Goal: Transaction & Acquisition: Book appointment/travel/reservation

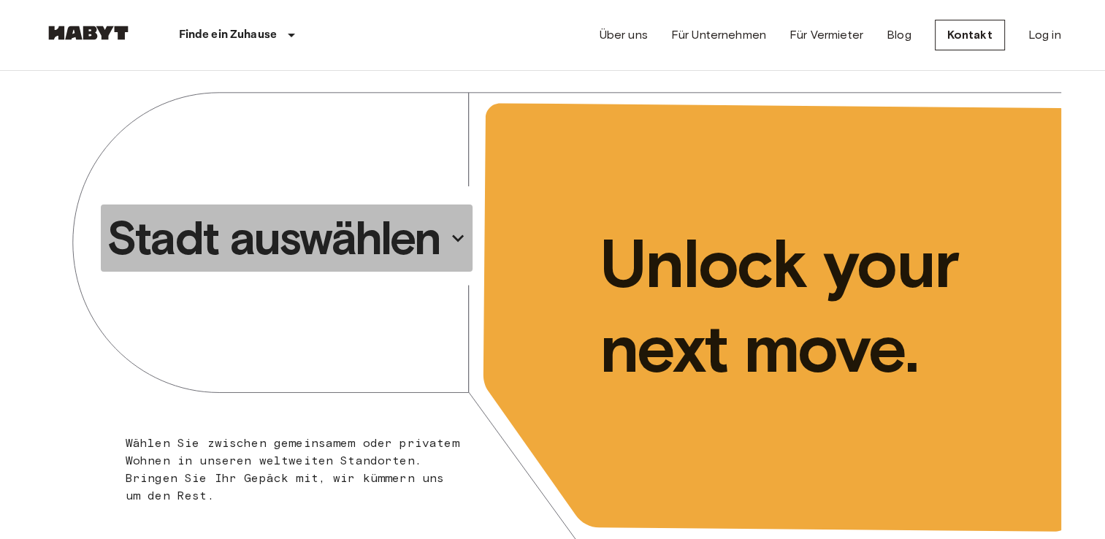
click at [462, 240] on icon "button" at bounding box center [457, 237] width 23 height 23
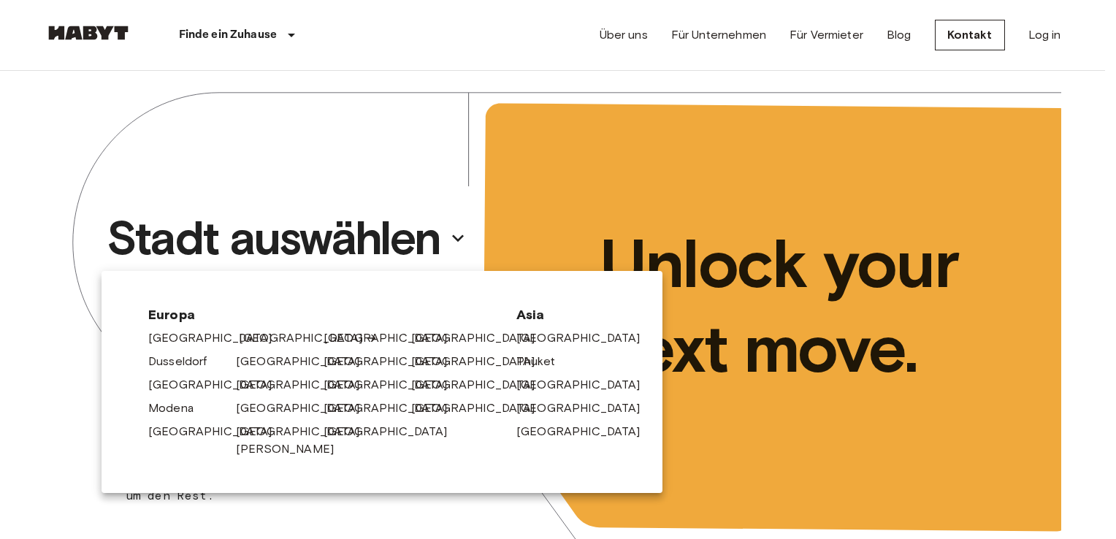
click at [264, 340] on link "[GEOGRAPHIC_DATA]" at bounding box center [308, 338] width 139 height 18
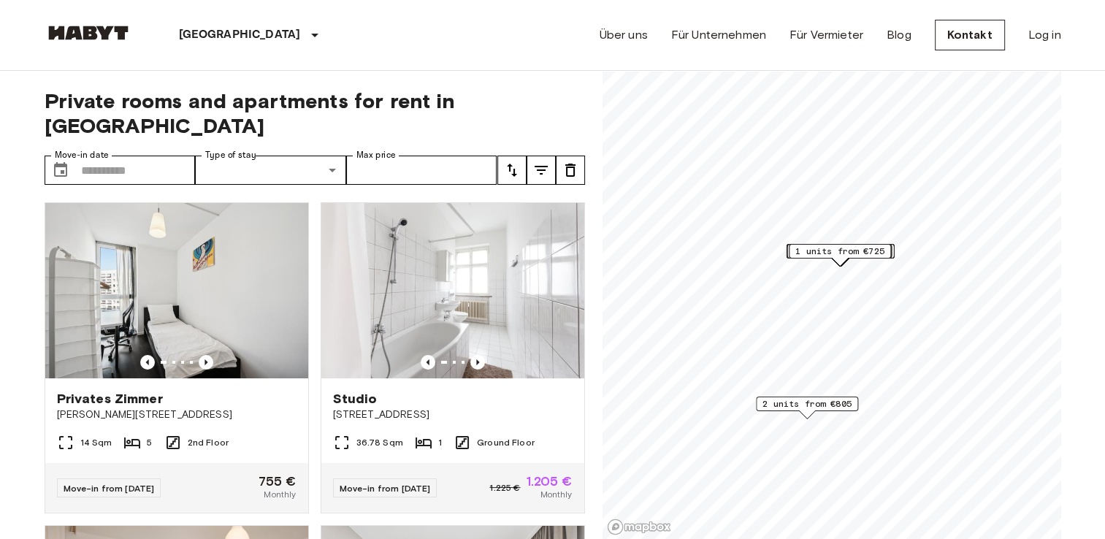
click at [143, 126] on div "Private rooms and apartments for rent in Berlin Move-in date ​ Move-in date Typ…" at bounding box center [315, 305] width 541 height 469
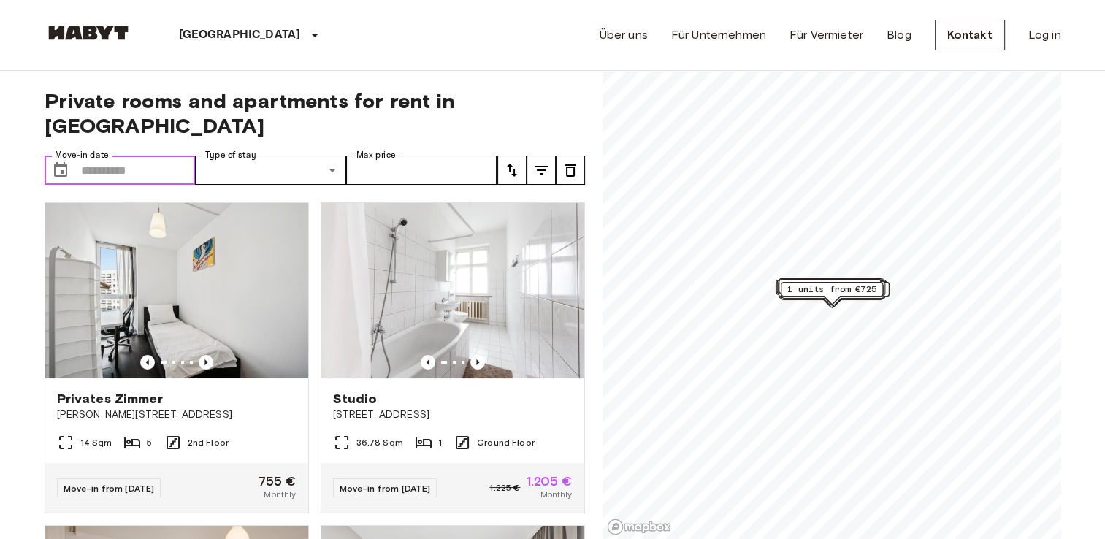
click at [147, 156] on input "Move-in date" at bounding box center [138, 170] width 115 height 29
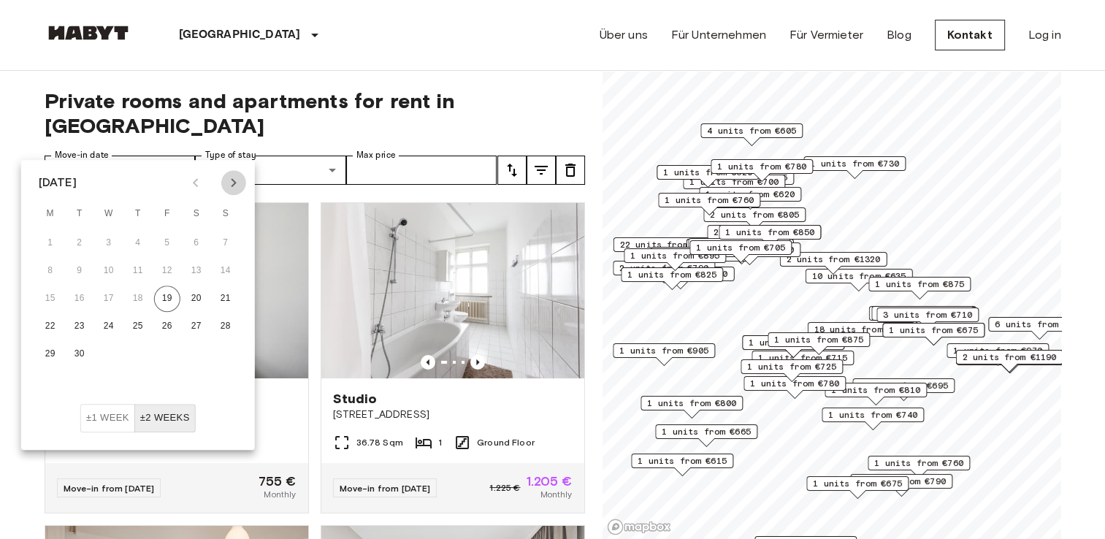
click at [234, 176] on icon "Next month" at bounding box center [234, 183] width 18 height 18
click at [231, 185] on icon "Next month" at bounding box center [234, 183] width 18 height 18
click at [192, 238] on button "1" at bounding box center [196, 243] width 26 height 26
type input "**********"
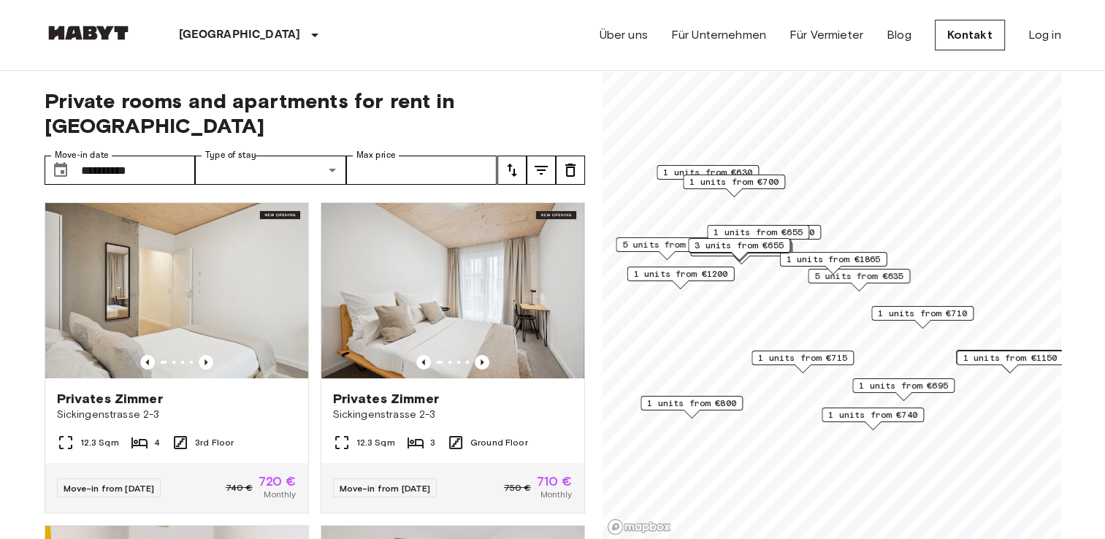
click at [313, 96] on span "Private rooms and apartments for rent in Berlin" at bounding box center [315, 113] width 541 height 50
click at [519, 161] on icon "tune" at bounding box center [512, 170] width 18 height 18
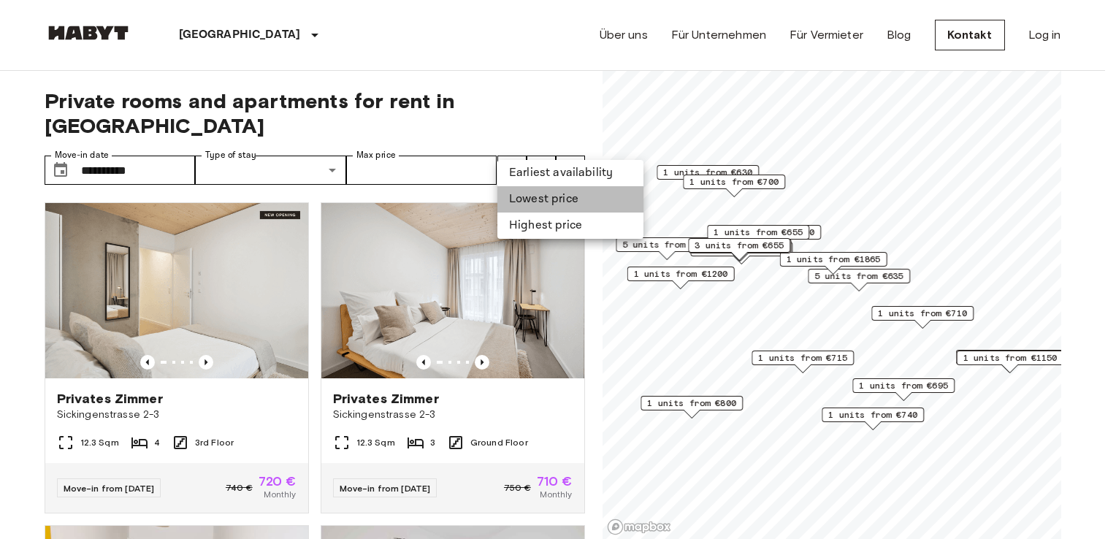
click at [532, 200] on li "Lowest price" at bounding box center [570, 199] width 146 height 26
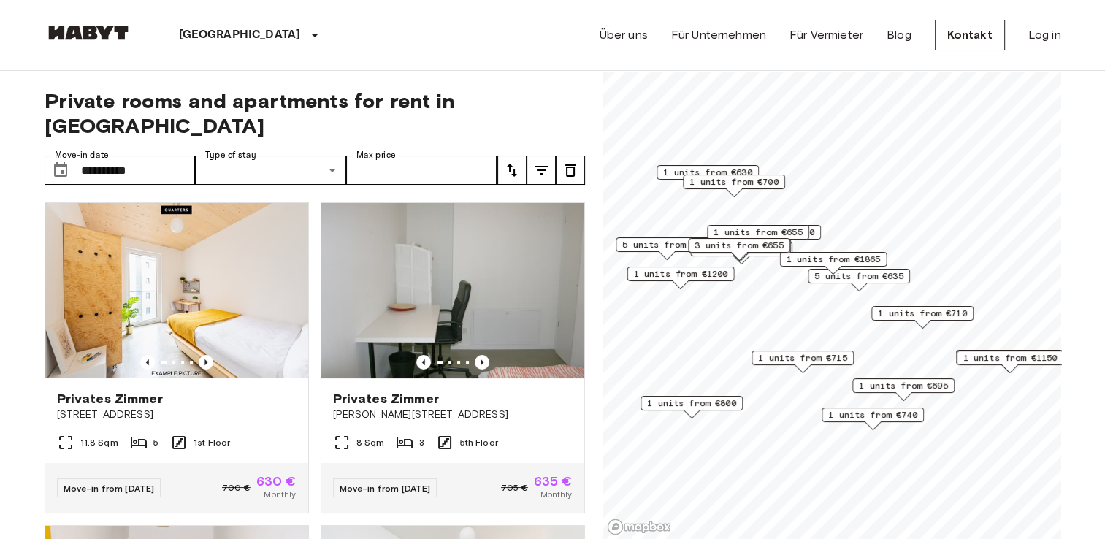
click at [587, 220] on div "**********" at bounding box center [553, 305] width 1017 height 469
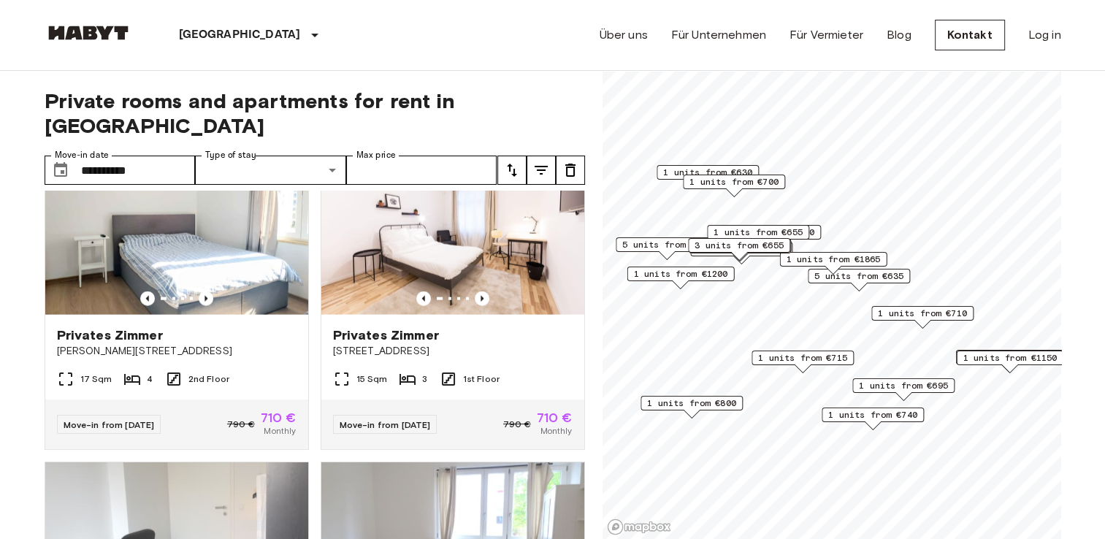
scroll to position [3626, 0]
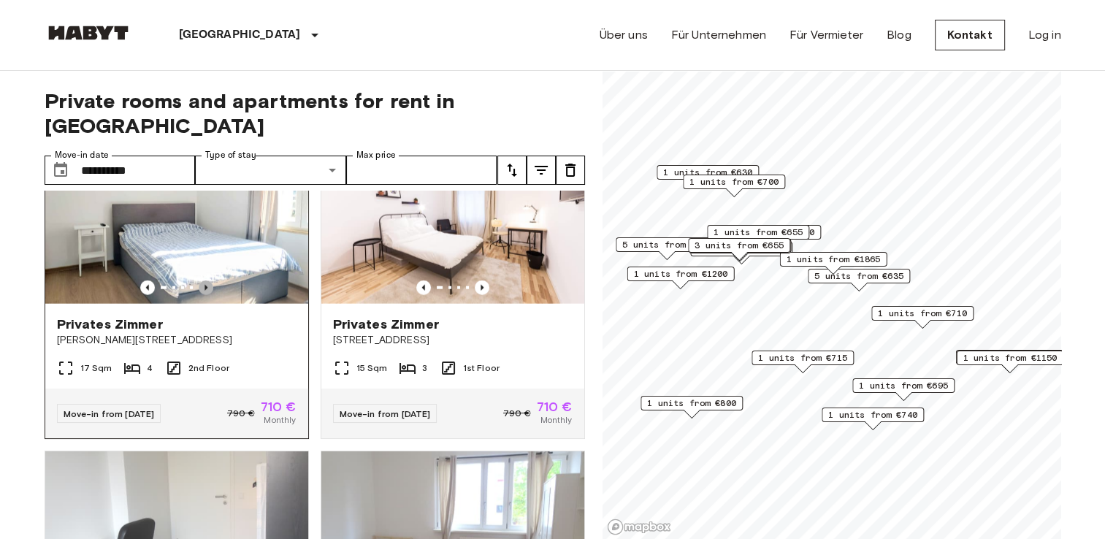
click at [199, 295] on icon "Previous image" at bounding box center [206, 287] width 15 height 15
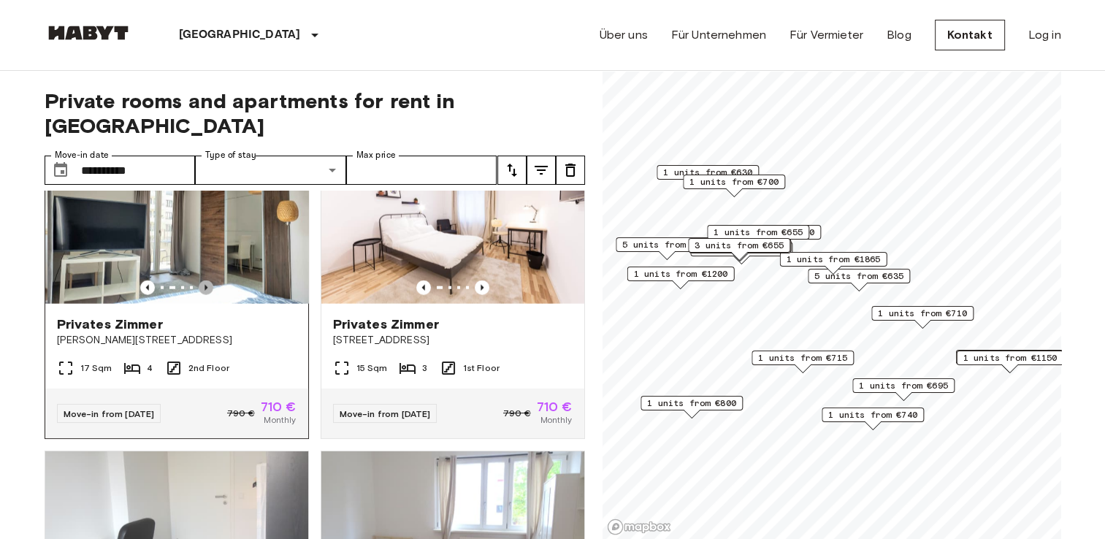
click at [199, 295] on icon "Previous image" at bounding box center [206, 287] width 15 height 15
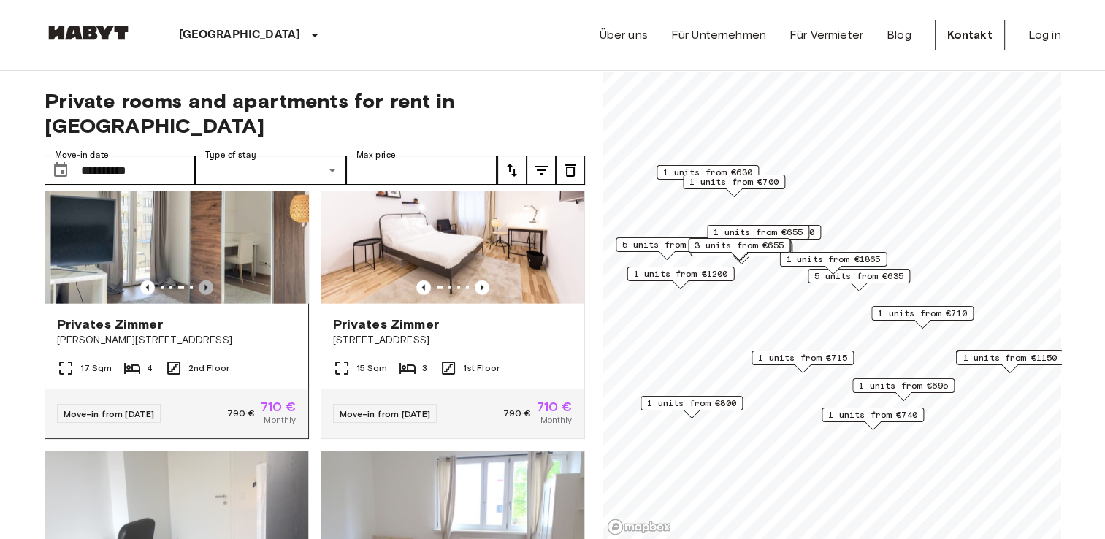
click at [199, 295] on icon "Previous image" at bounding box center [206, 287] width 15 height 15
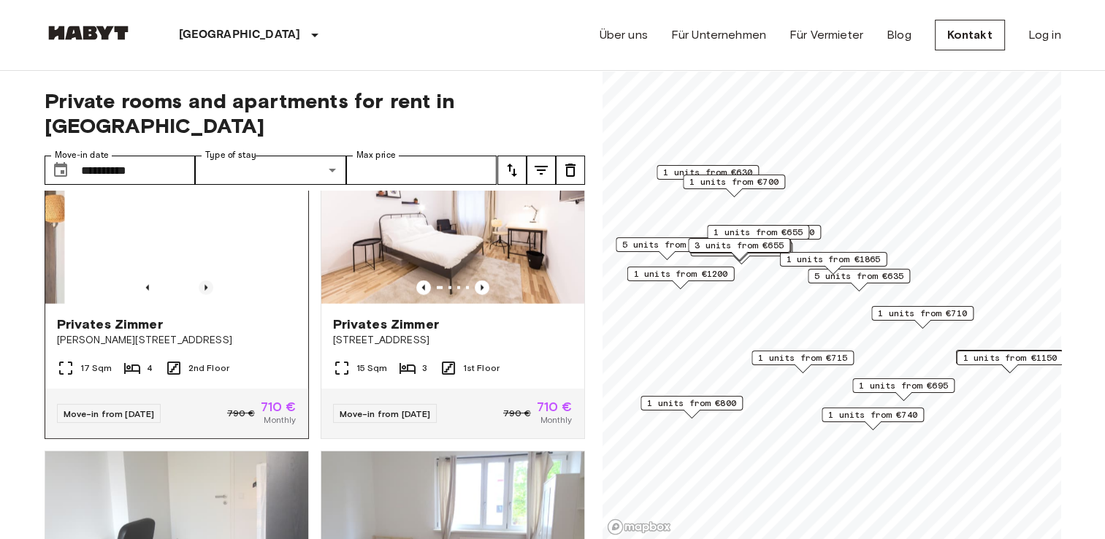
click at [199, 295] on icon "Previous image" at bounding box center [206, 287] width 15 height 15
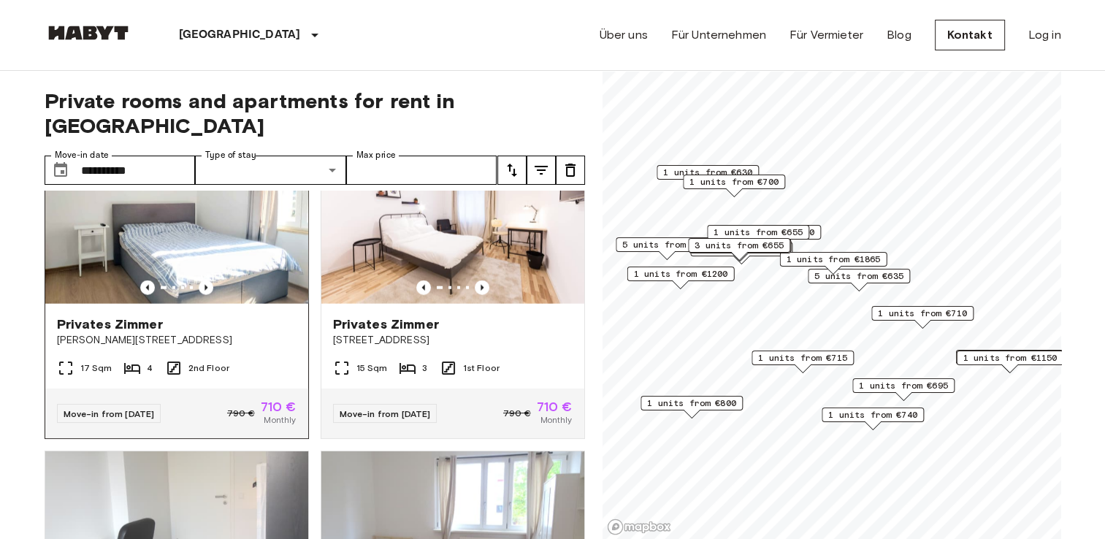
click at [193, 295] on div at bounding box center [176, 287] width 263 height 15
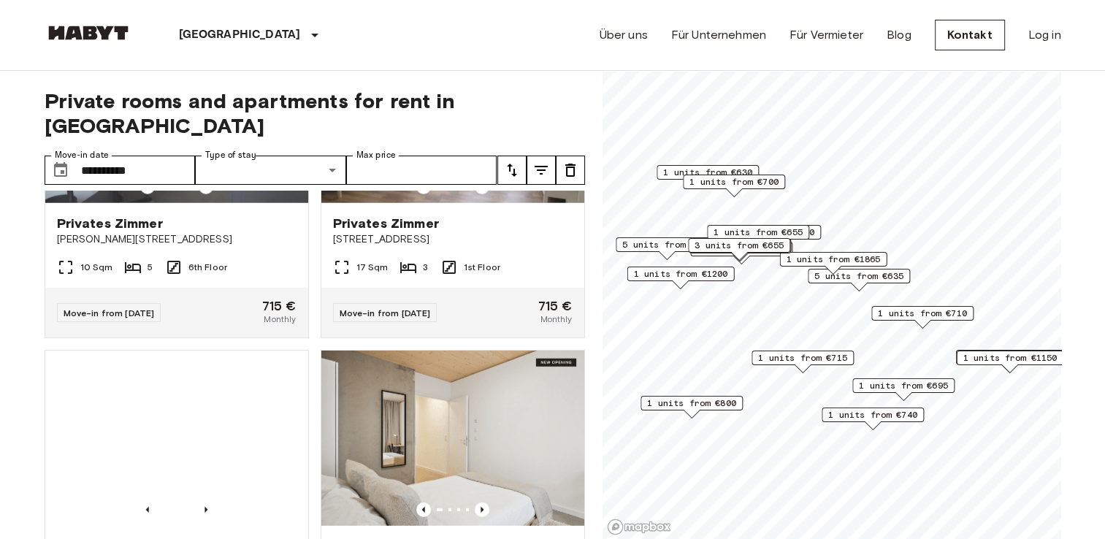
scroll to position [4093, 0]
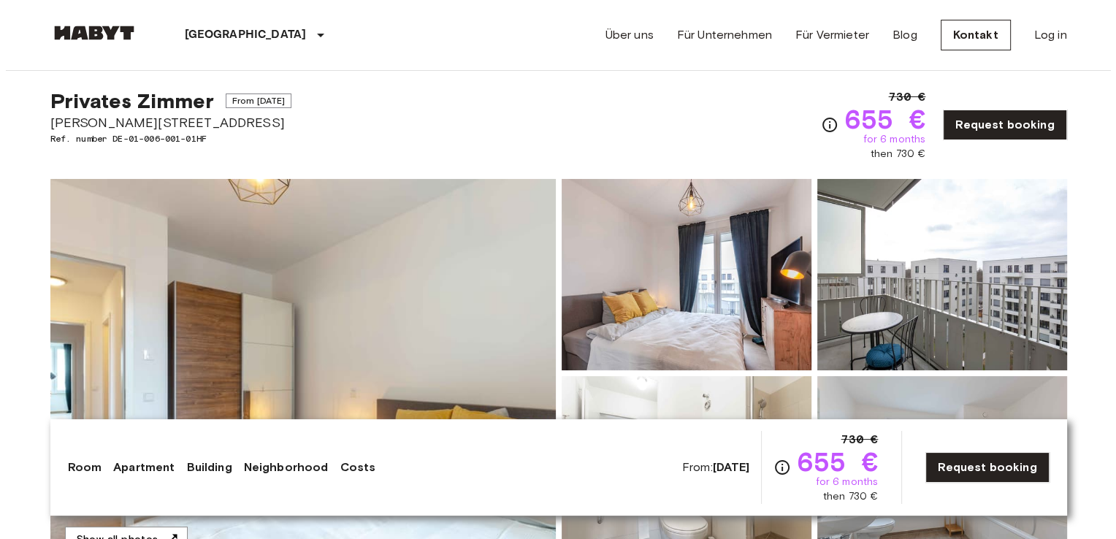
scroll to position [12, 0]
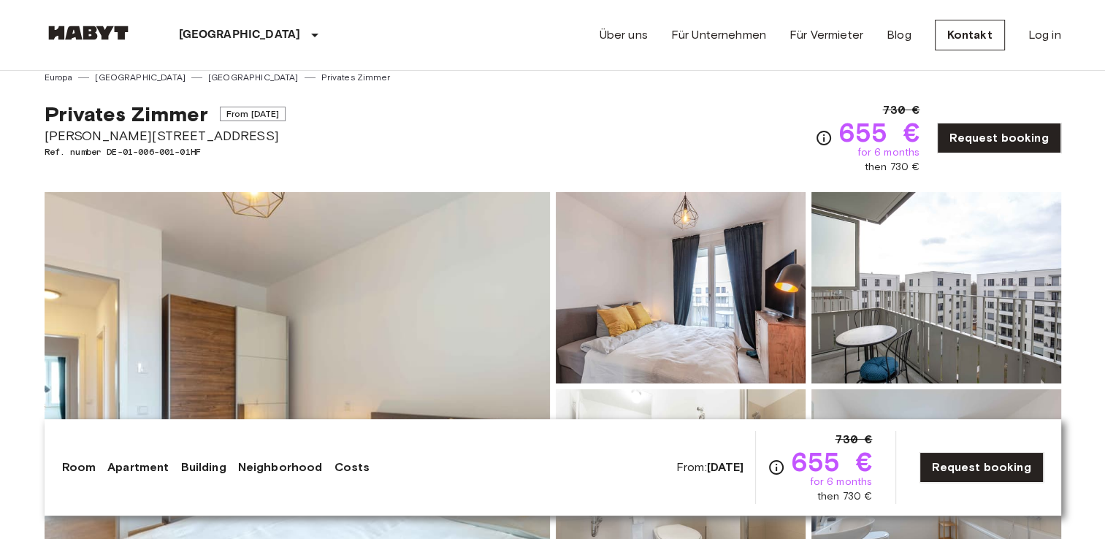
click at [303, 267] on img at bounding box center [297, 386] width 505 height 389
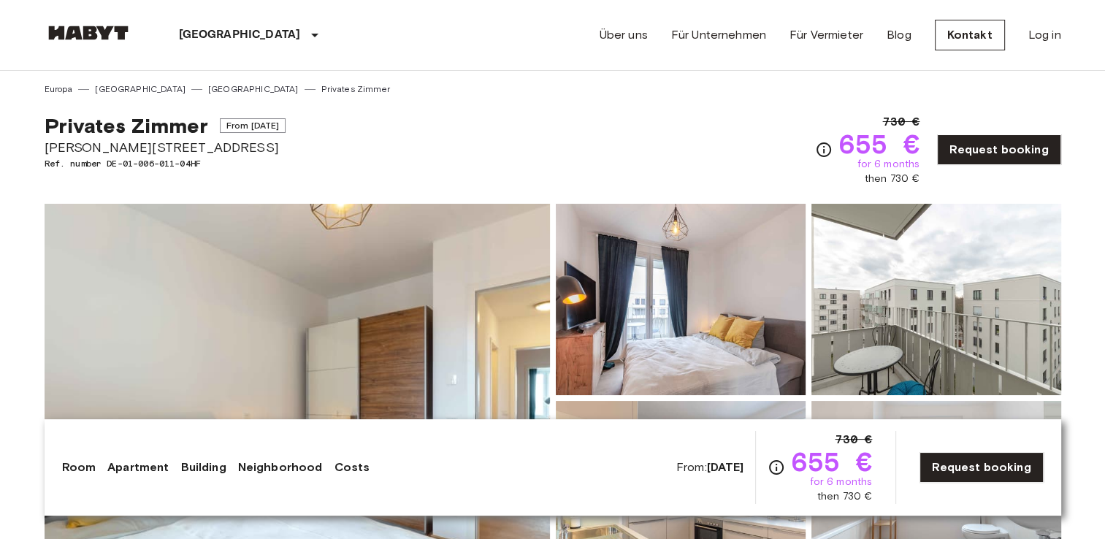
click at [370, 289] on img at bounding box center [297, 398] width 505 height 389
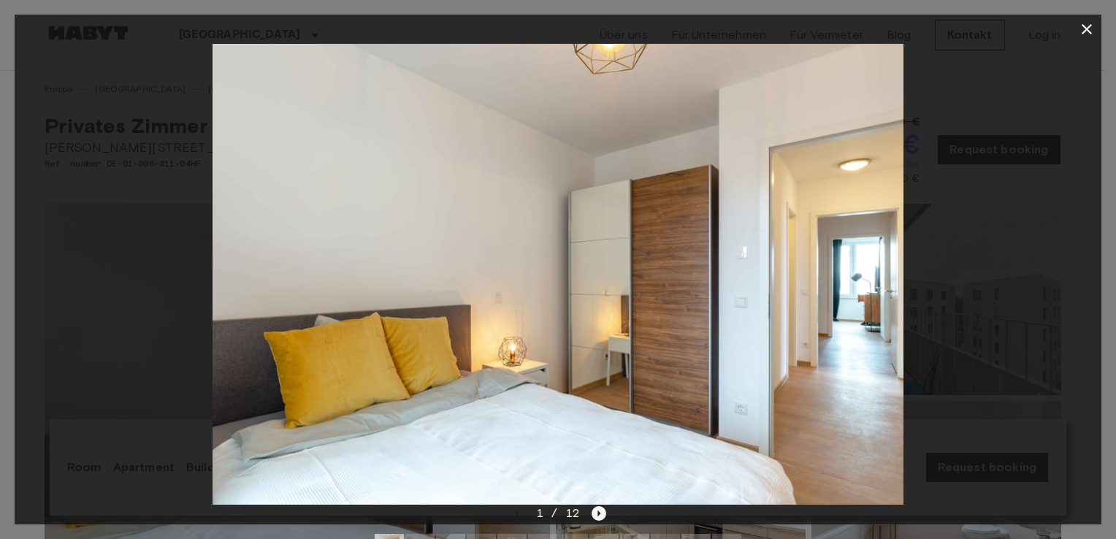
click at [592, 514] on icon "Next image" at bounding box center [599, 513] width 15 height 15
click at [595, 514] on icon "Next image" at bounding box center [599, 513] width 15 height 15
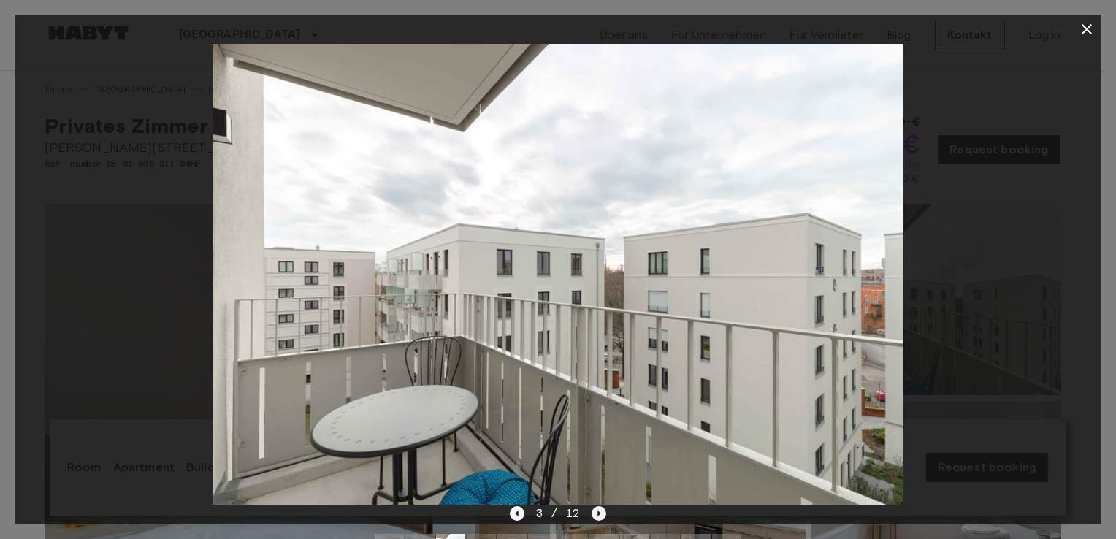
click at [595, 514] on icon "Next image" at bounding box center [599, 513] width 15 height 15
click at [603, 511] on icon "Next image" at bounding box center [599, 513] width 15 height 15
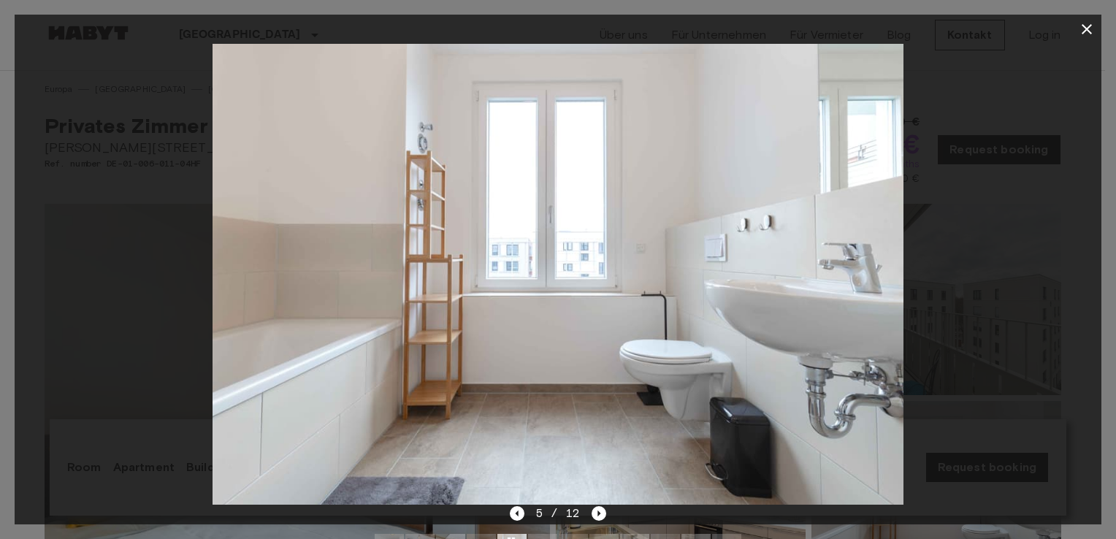
click at [501, 524] on div at bounding box center [558, 548] width 390 height 53
click at [508, 522] on div "5 / 12" at bounding box center [558, 540] width 1087 height 70
click at [514, 518] on icon "Previous image" at bounding box center [517, 513] width 15 height 15
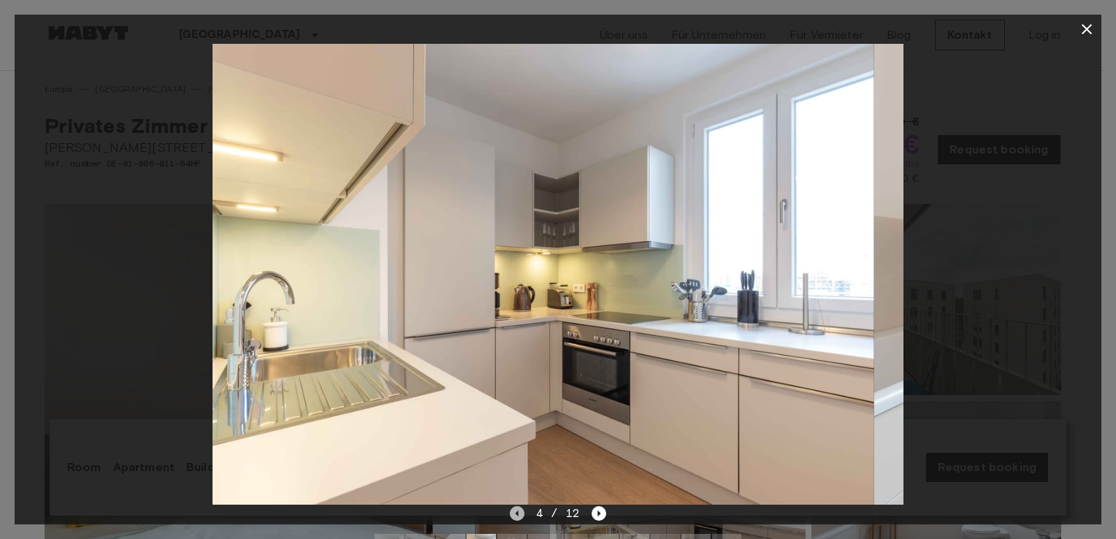
click at [514, 518] on icon "Previous image" at bounding box center [517, 513] width 15 height 15
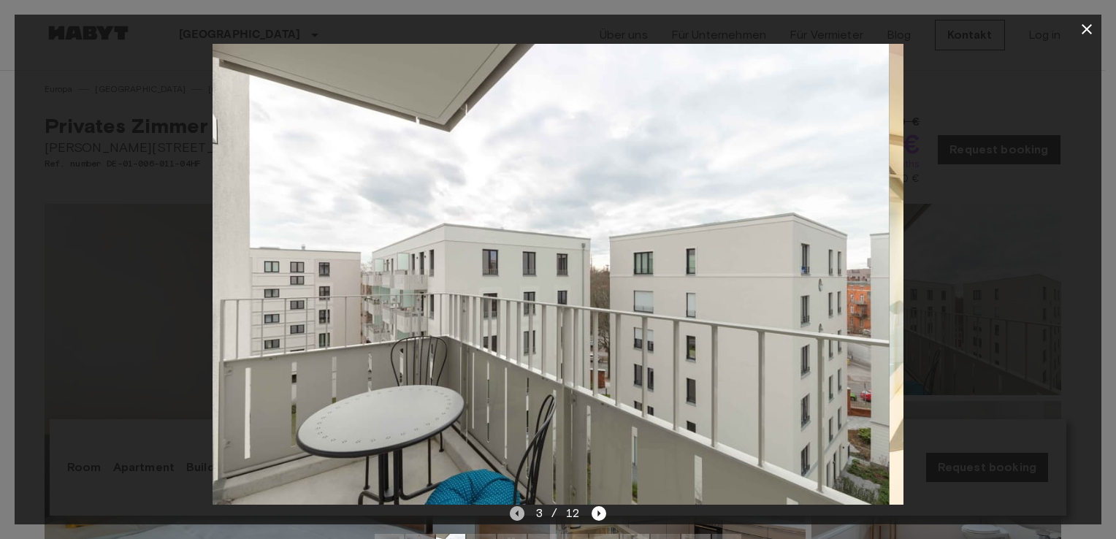
click at [514, 518] on icon "Previous image" at bounding box center [517, 513] width 15 height 15
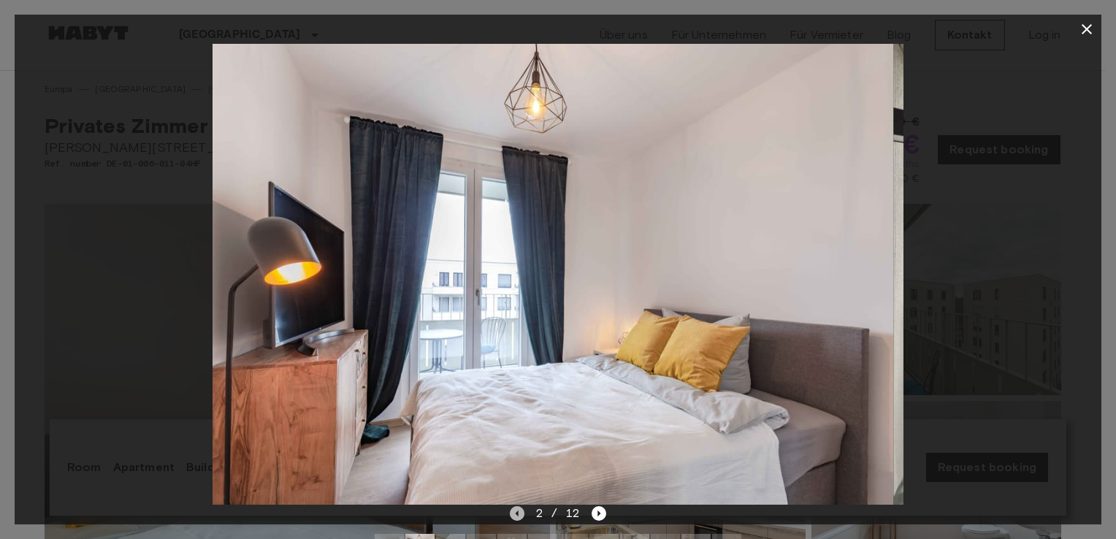
click at [514, 518] on icon "Previous image" at bounding box center [517, 513] width 15 height 15
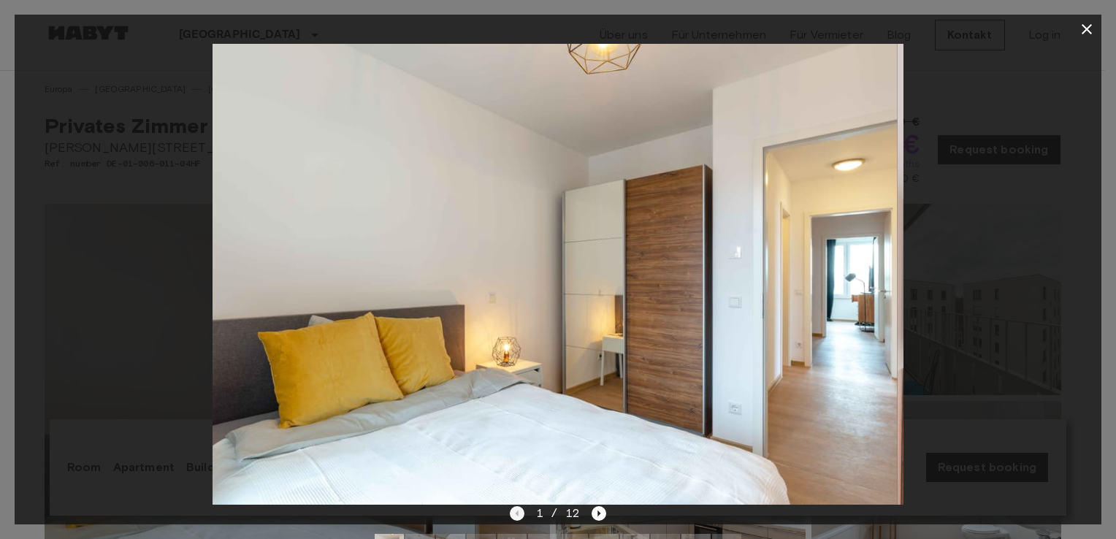
click at [514, 518] on div "1 / 12" at bounding box center [558, 514] width 97 height 18
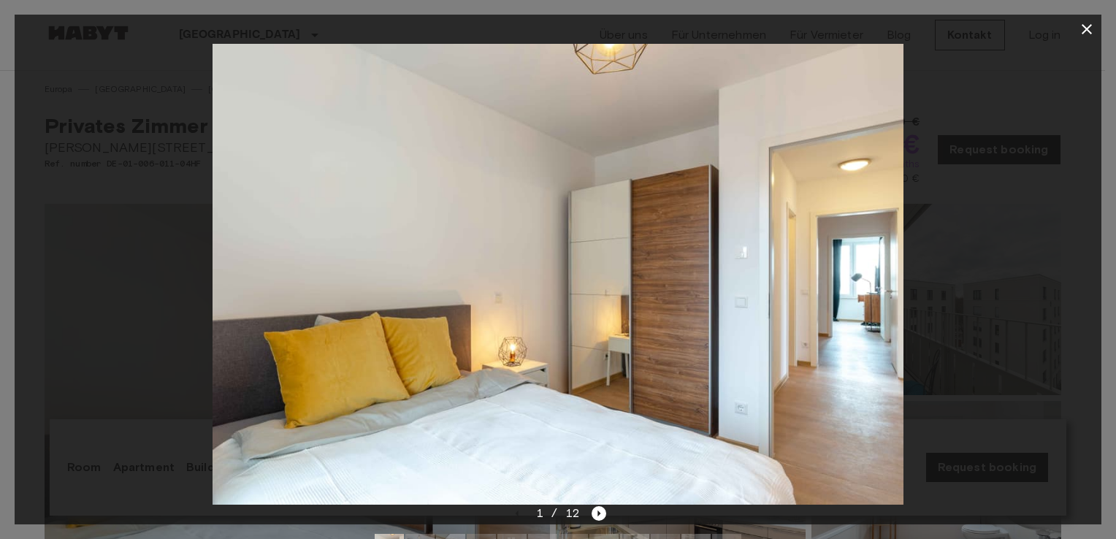
click at [613, 515] on div "1 / 12" at bounding box center [558, 540] width 1087 height 70
click at [603, 511] on icon "Next image" at bounding box center [599, 513] width 15 height 15
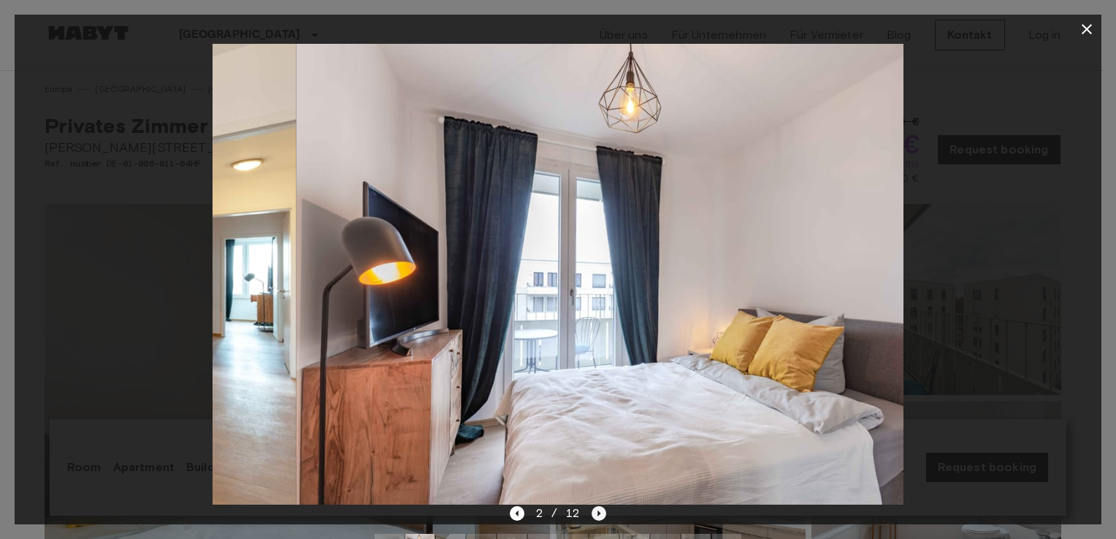
click at [603, 511] on icon "Next image" at bounding box center [599, 513] width 15 height 15
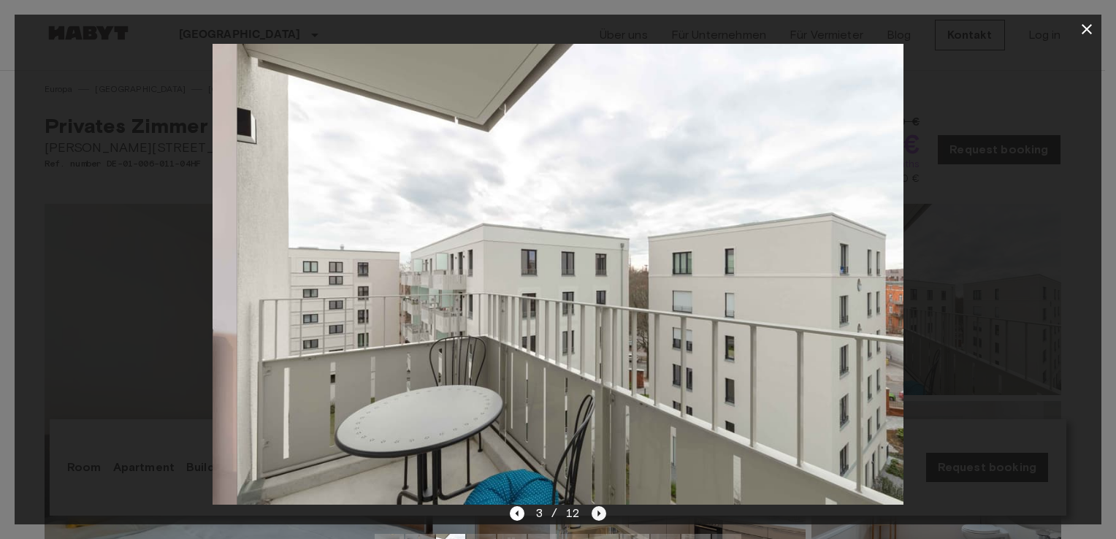
click at [603, 511] on icon "Next image" at bounding box center [599, 513] width 15 height 15
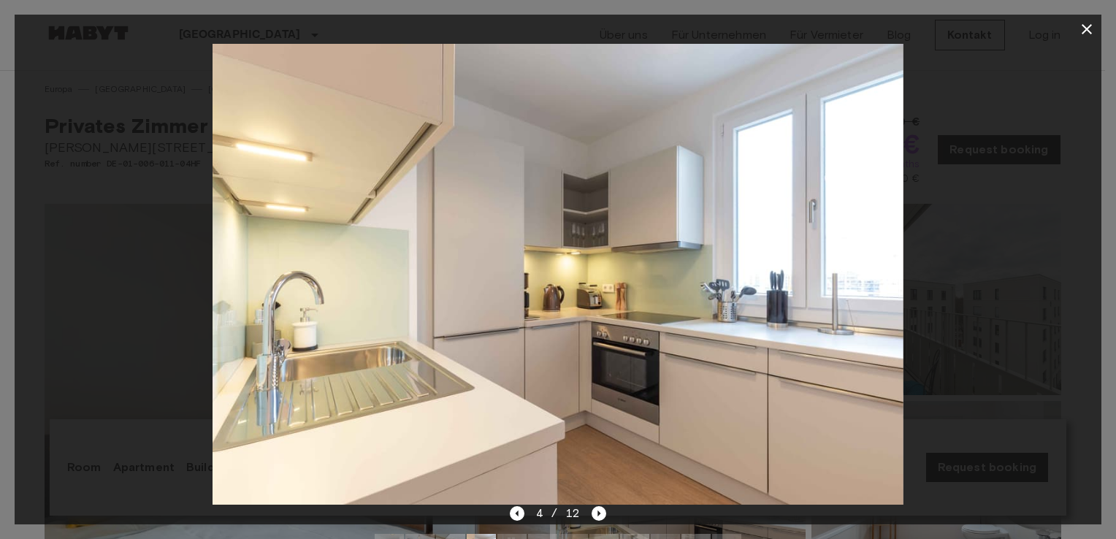
click at [1013, 200] on div at bounding box center [558, 274] width 1087 height 461
click at [1078, 28] on icon "button" at bounding box center [1087, 29] width 18 height 18
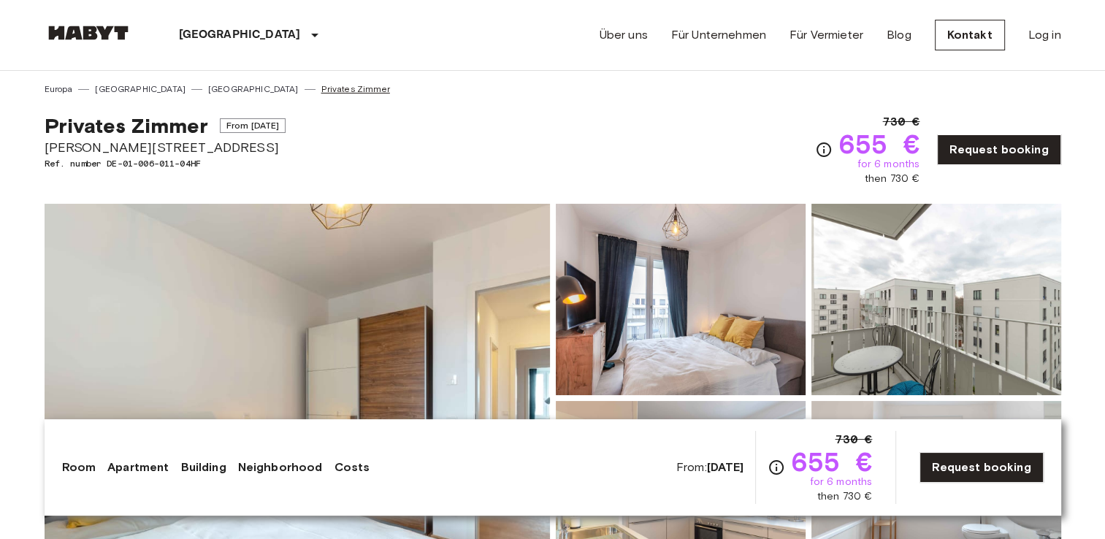
click at [321, 91] on link "Privates Zimmer" at bounding box center [355, 89] width 69 height 13
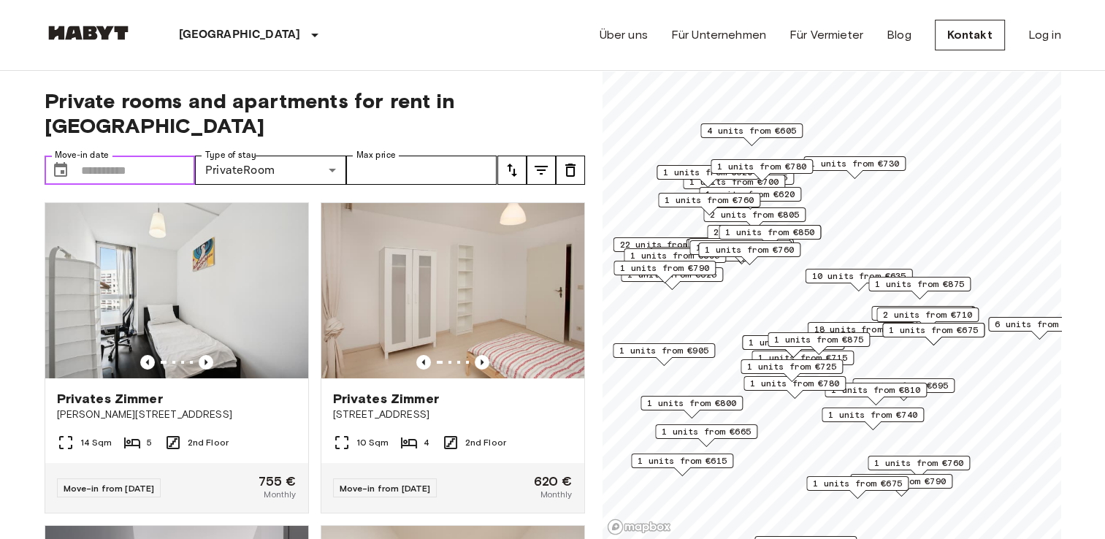
click at [129, 156] on input "Move-in date" at bounding box center [138, 170] width 115 height 29
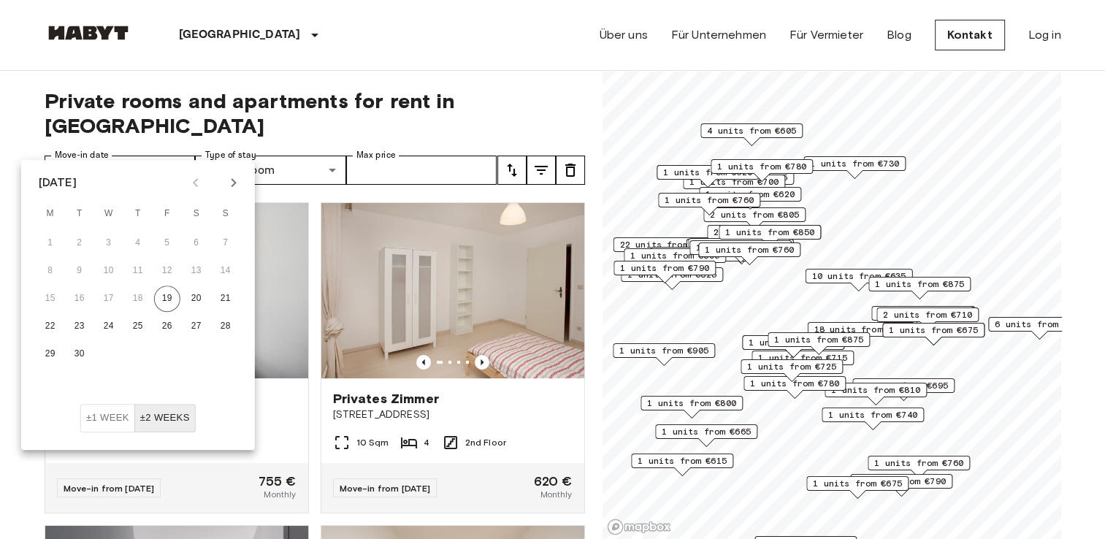
click at [231, 183] on icon "Next month" at bounding box center [234, 183] width 18 height 18
click at [230, 178] on icon "Next month" at bounding box center [234, 183] width 18 height 18
click at [188, 242] on button "1" at bounding box center [196, 243] width 26 height 26
type input "**********"
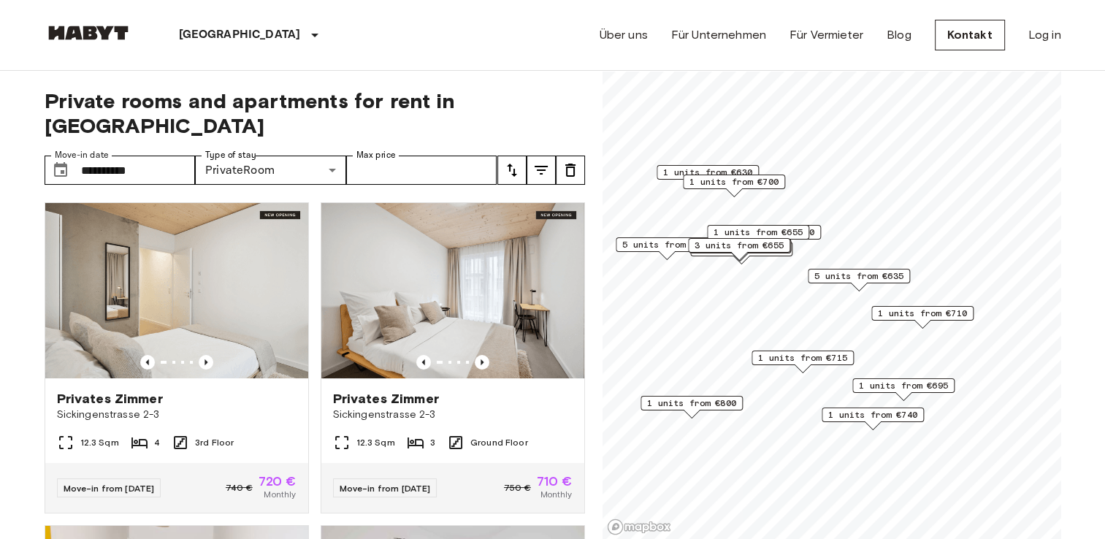
click at [514, 161] on icon "tune" at bounding box center [512, 170] width 18 height 18
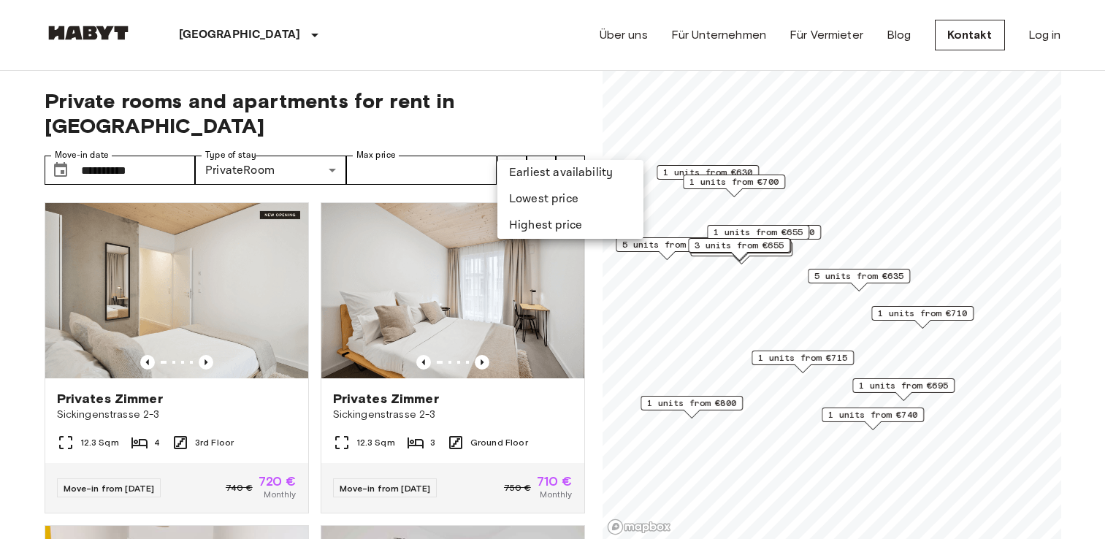
click at [514, 197] on li "Lowest price" at bounding box center [570, 199] width 146 height 26
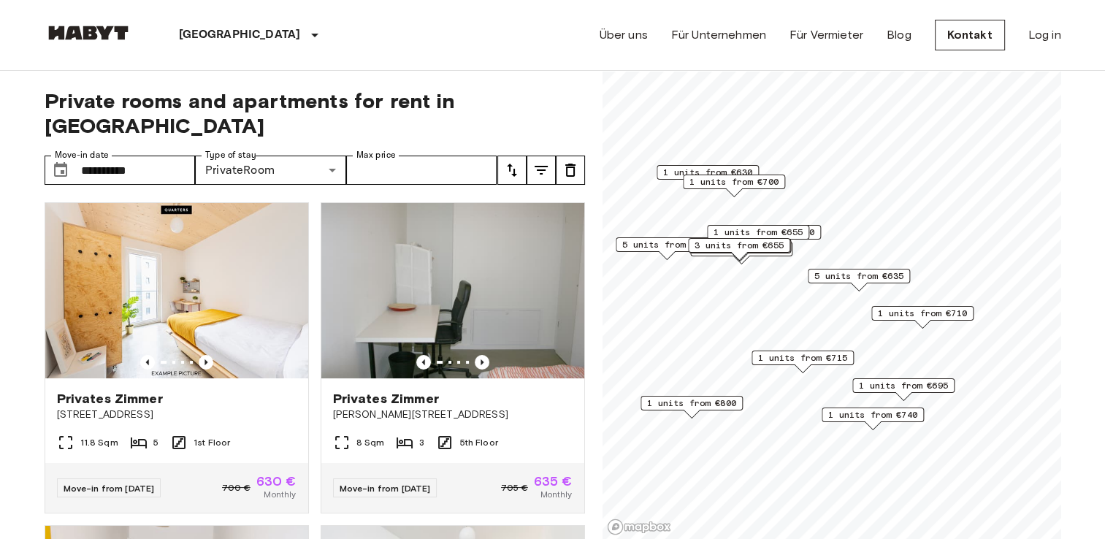
drag, startPoint x: 584, startPoint y: 205, endPoint x: 584, endPoint y: 215, distance: 9.5
click at [588, 230] on div "**********" at bounding box center [553, 305] width 1017 height 469
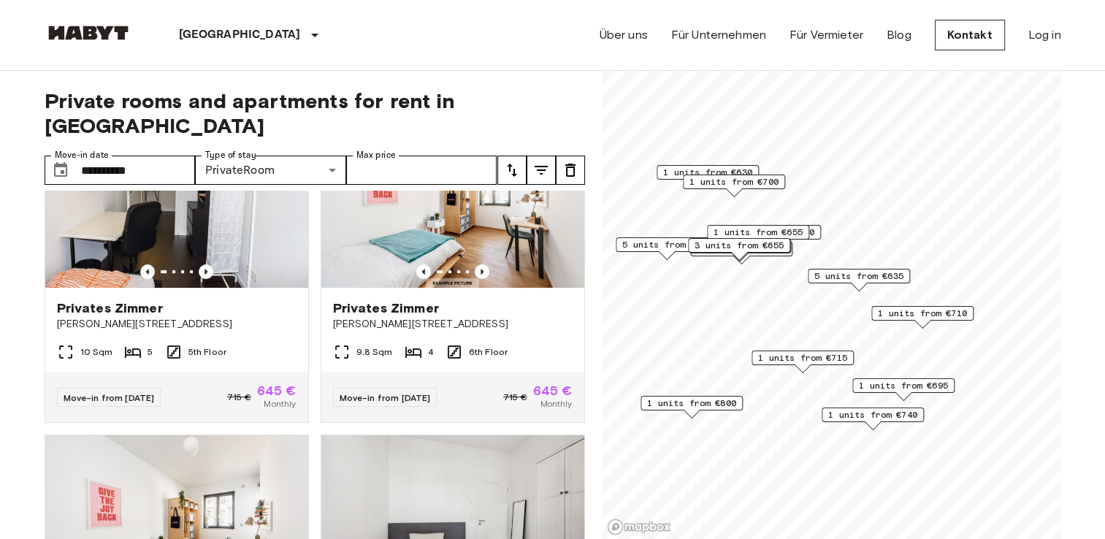
scroll to position [378, 0]
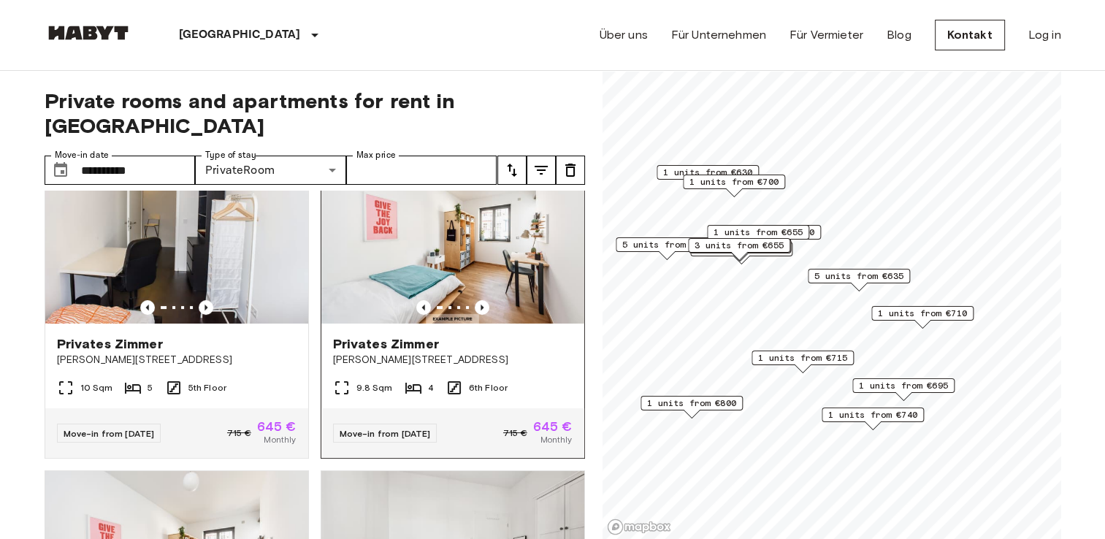
click at [493, 261] on img at bounding box center [452, 235] width 263 height 175
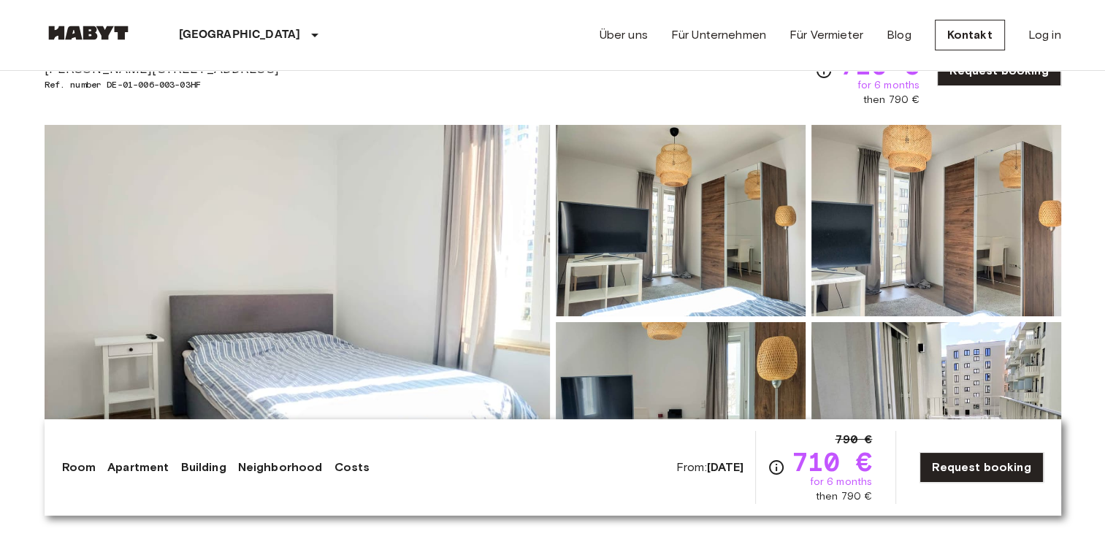
scroll to position [83, 0]
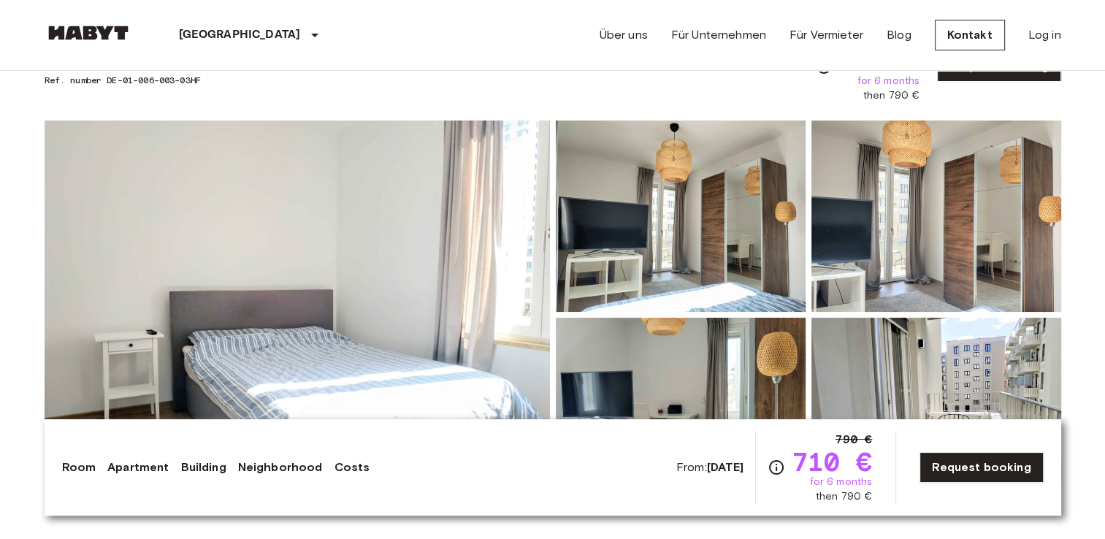
click at [475, 256] on img at bounding box center [297, 315] width 505 height 389
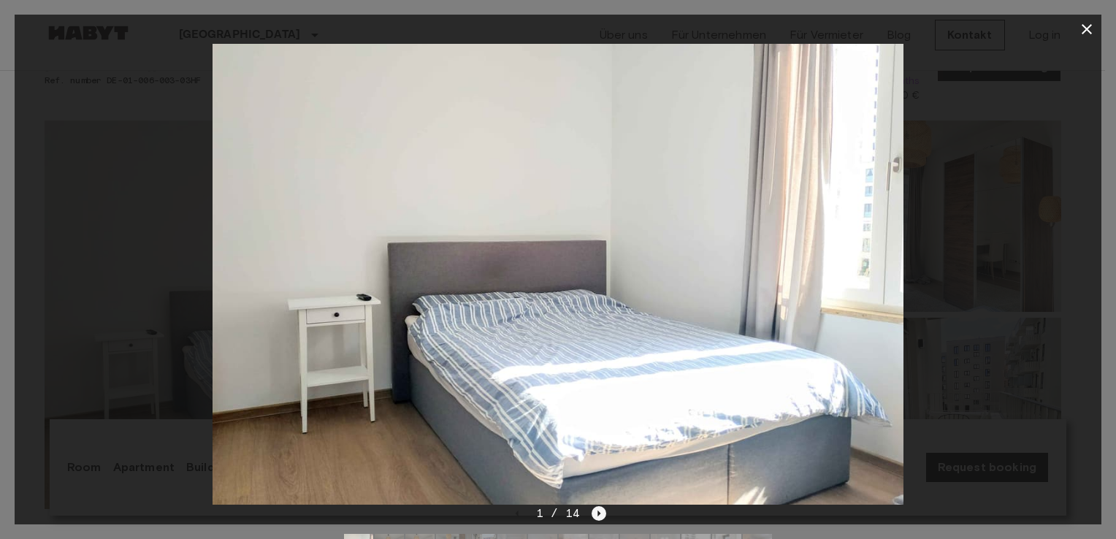
click at [595, 510] on icon "Next image" at bounding box center [599, 513] width 15 height 15
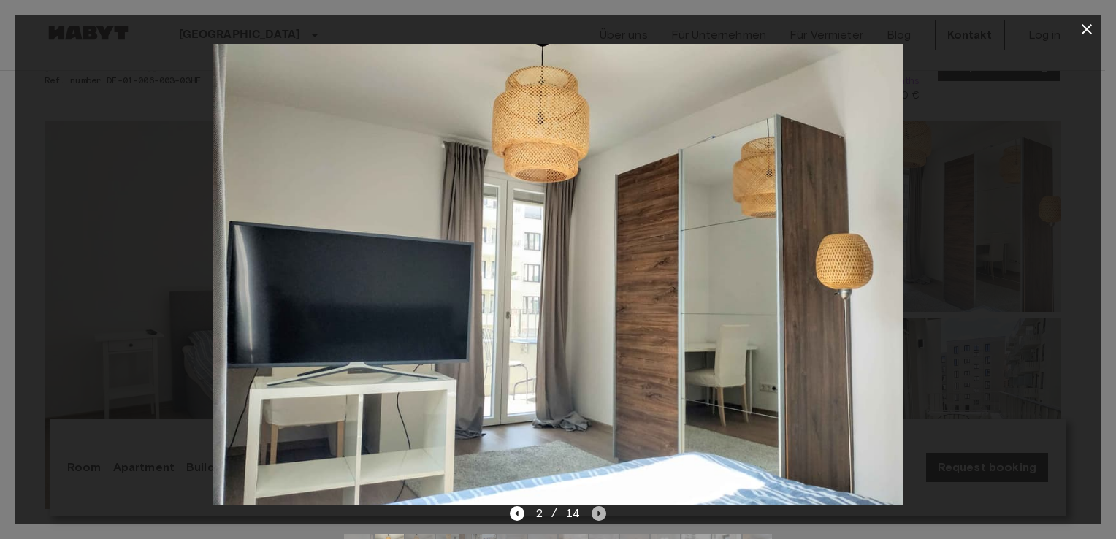
click at [595, 510] on icon "Next image" at bounding box center [599, 513] width 15 height 15
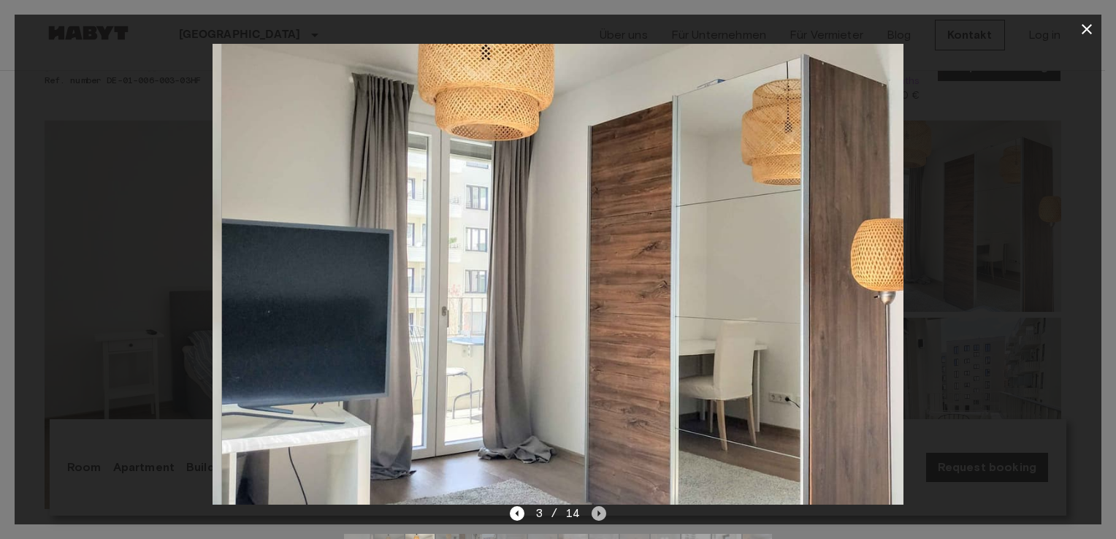
click at [595, 510] on icon "Next image" at bounding box center [599, 513] width 15 height 15
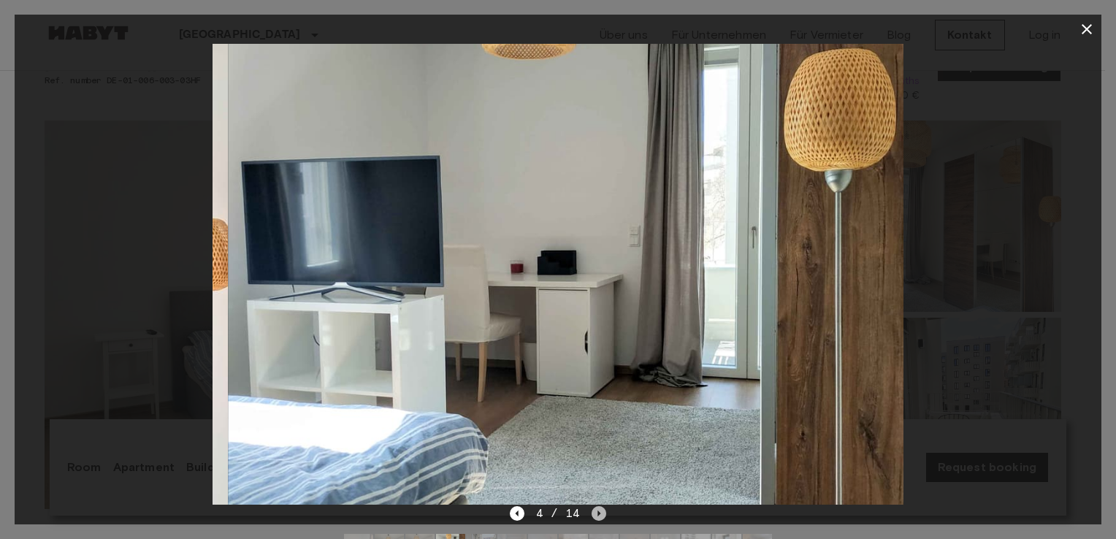
click at [595, 510] on icon "Next image" at bounding box center [599, 513] width 15 height 15
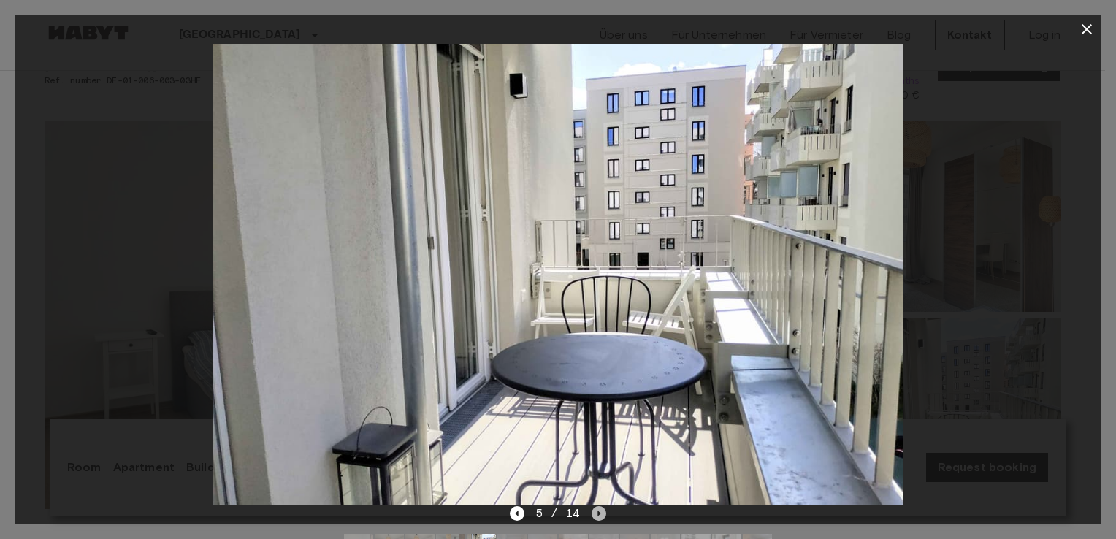
click at [595, 510] on icon "Next image" at bounding box center [599, 513] width 15 height 15
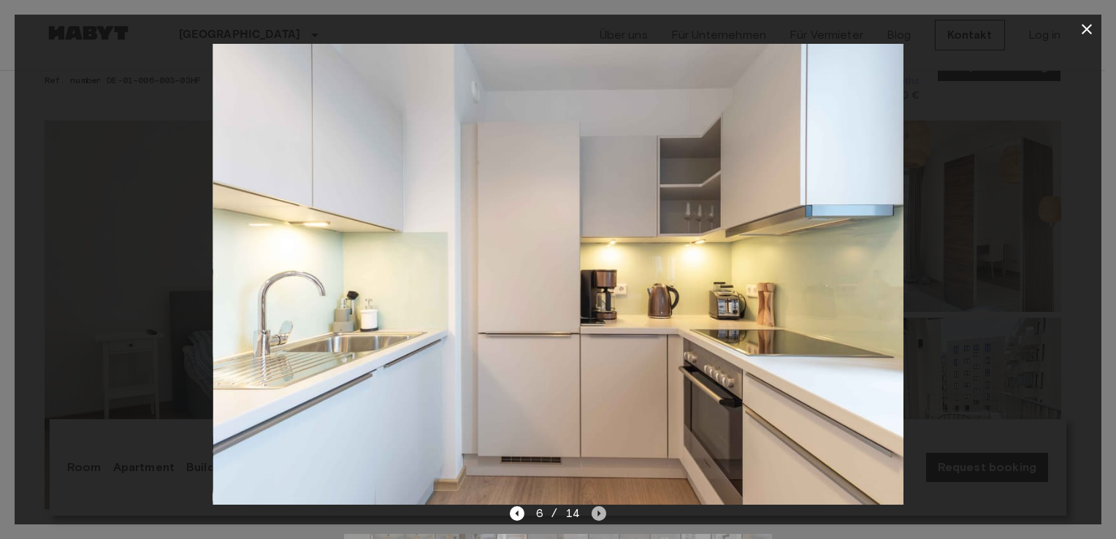
click at [595, 510] on icon "Next image" at bounding box center [599, 513] width 15 height 15
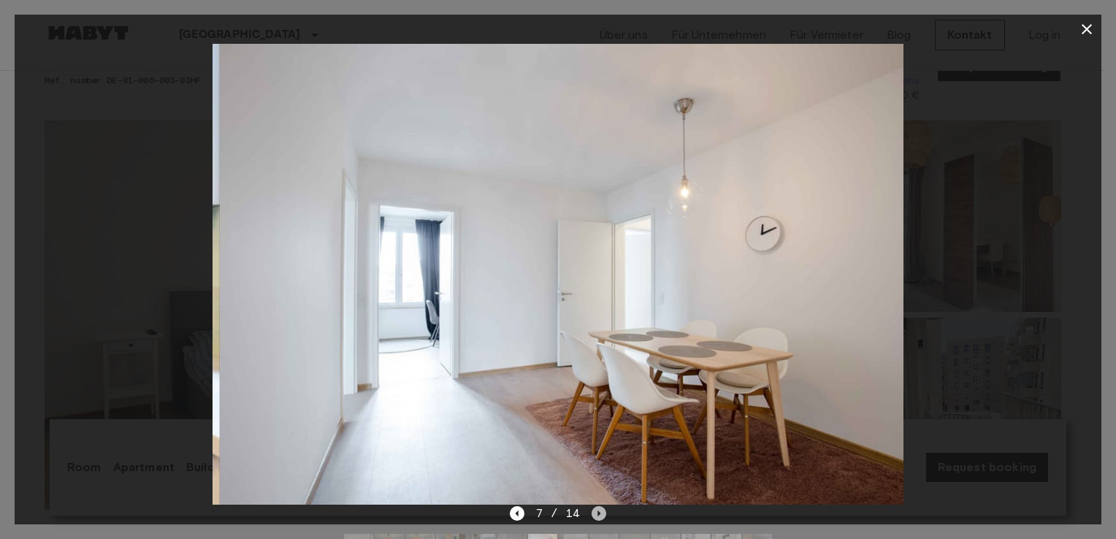
click at [595, 510] on icon "Next image" at bounding box center [599, 513] width 15 height 15
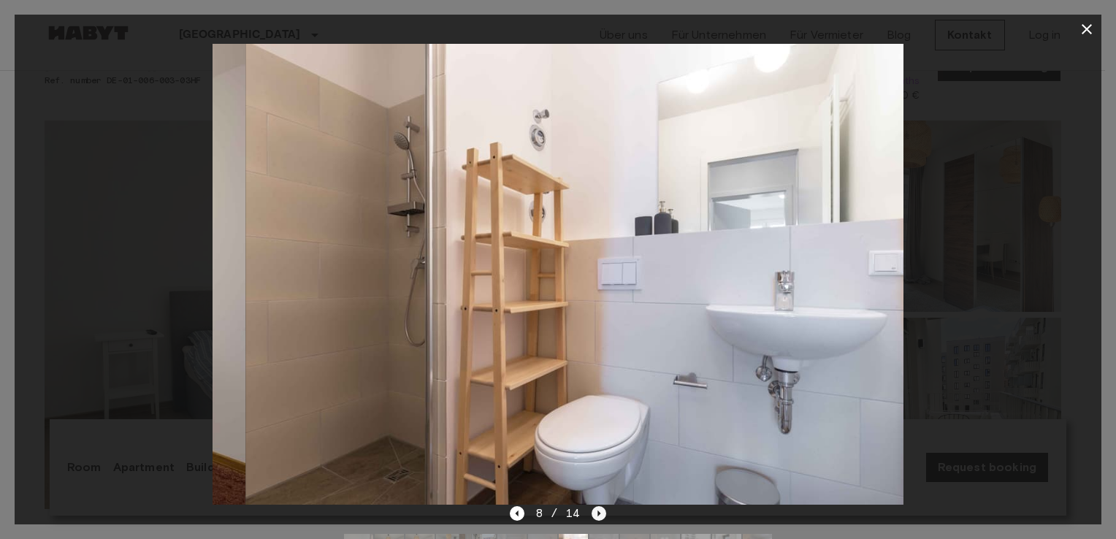
click at [595, 510] on icon "Next image" at bounding box center [599, 513] width 15 height 15
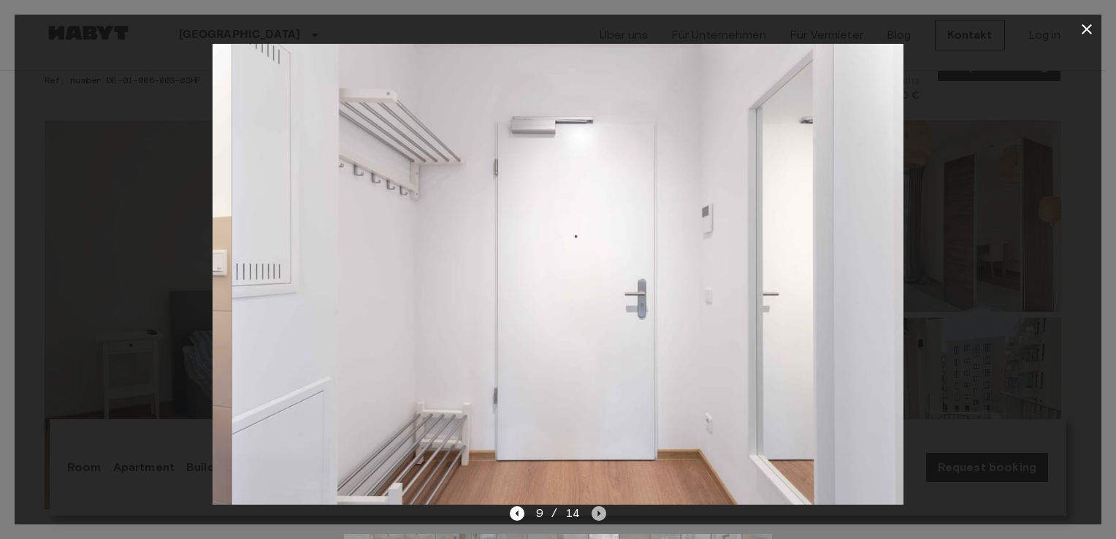
click at [595, 510] on icon "Next image" at bounding box center [599, 513] width 15 height 15
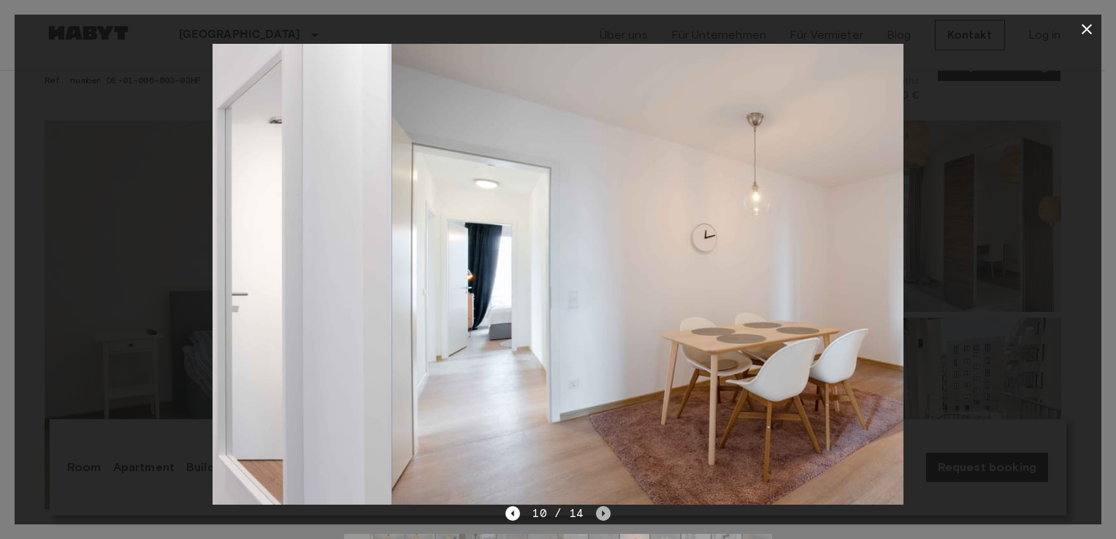
click at [596, 510] on icon "Next image" at bounding box center [603, 513] width 15 height 15
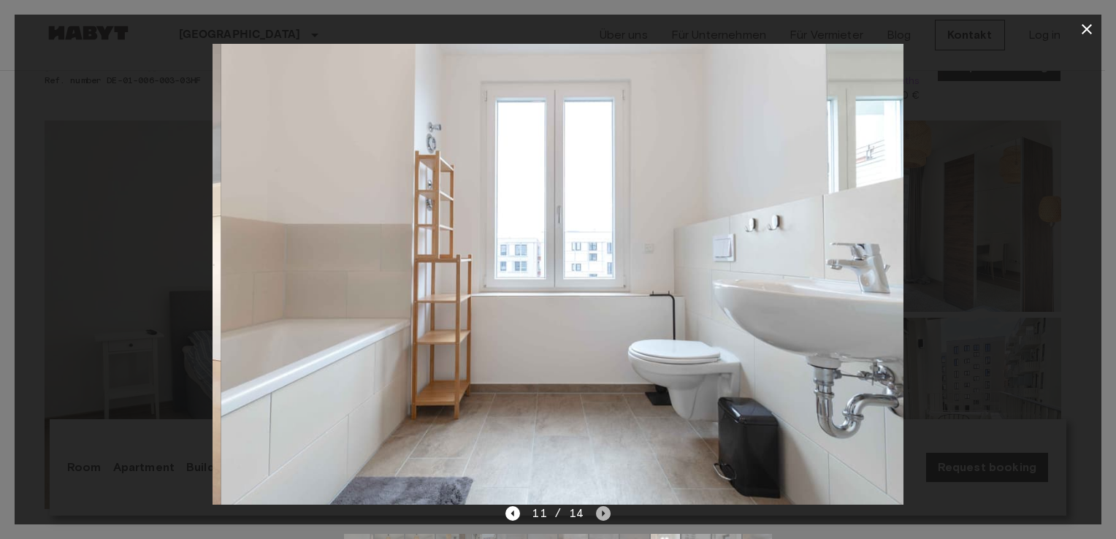
click at [596, 510] on icon "Next image" at bounding box center [603, 513] width 15 height 15
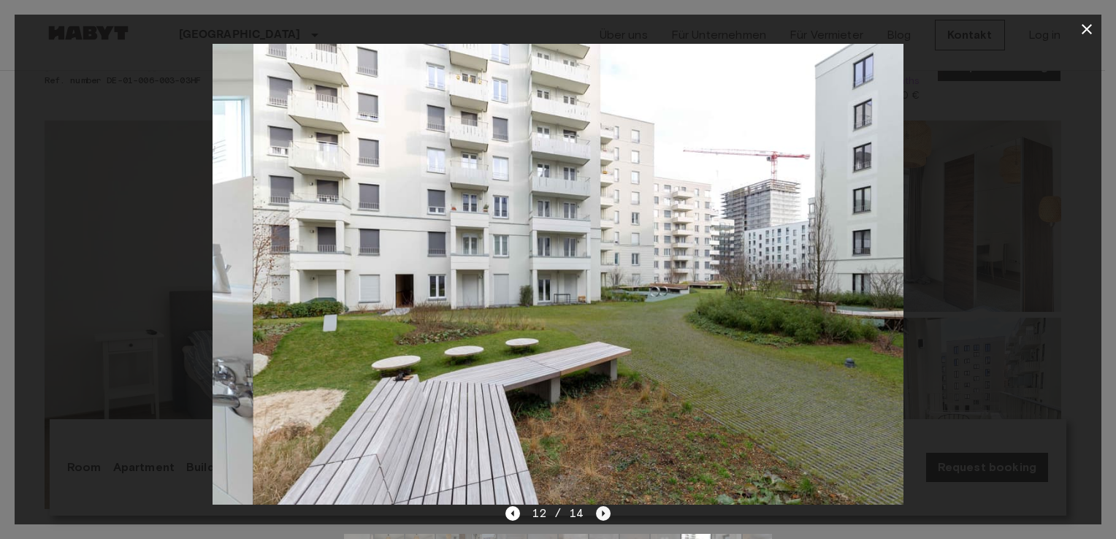
click at [596, 510] on icon "Next image" at bounding box center [603, 513] width 15 height 15
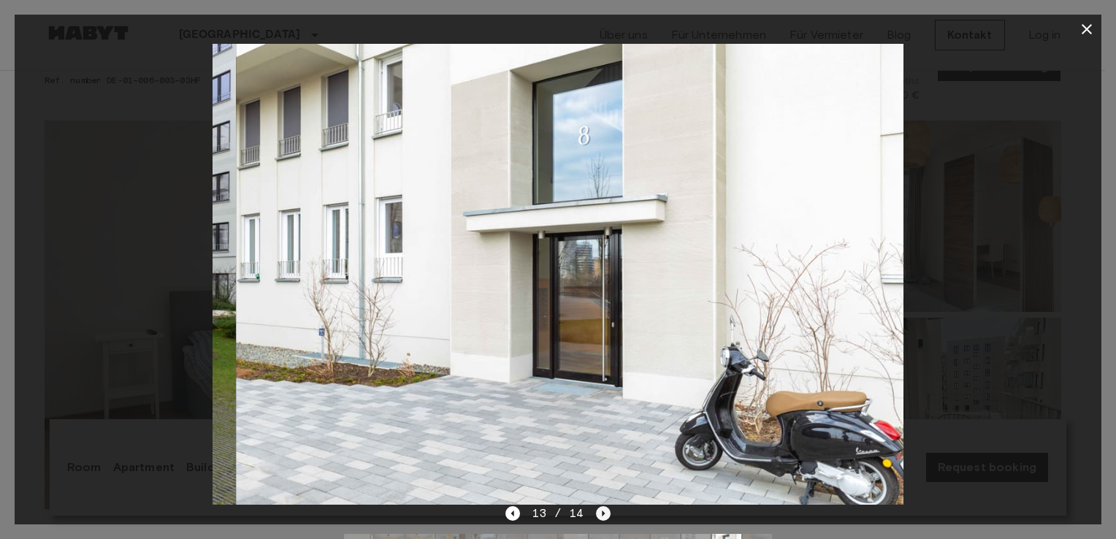
click at [596, 510] on icon "Next image" at bounding box center [603, 513] width 15 height 15
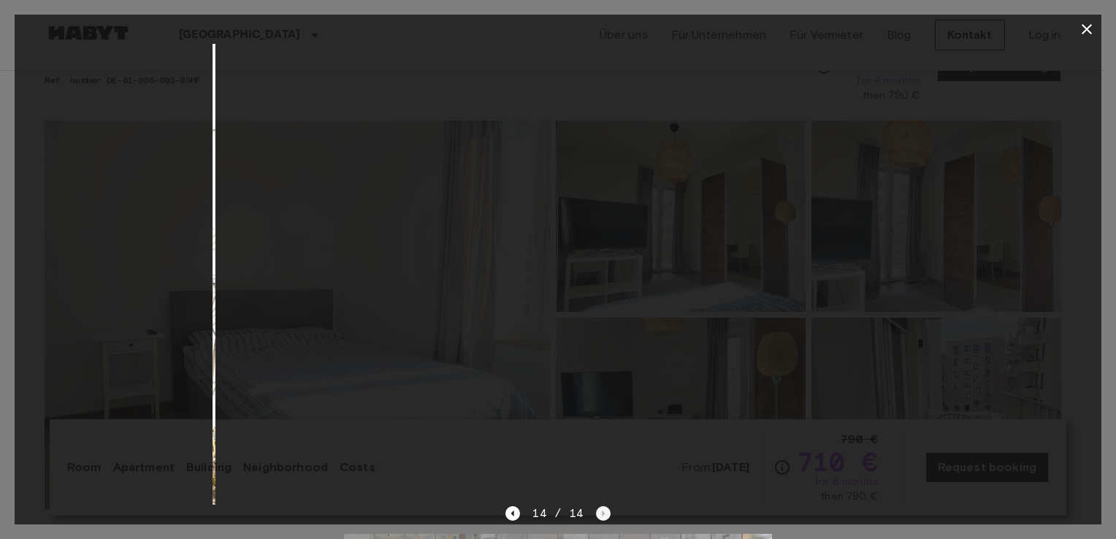
click at [595, 510] on div "14 / 14" at bounding box center [557, 514] width 104 height 18
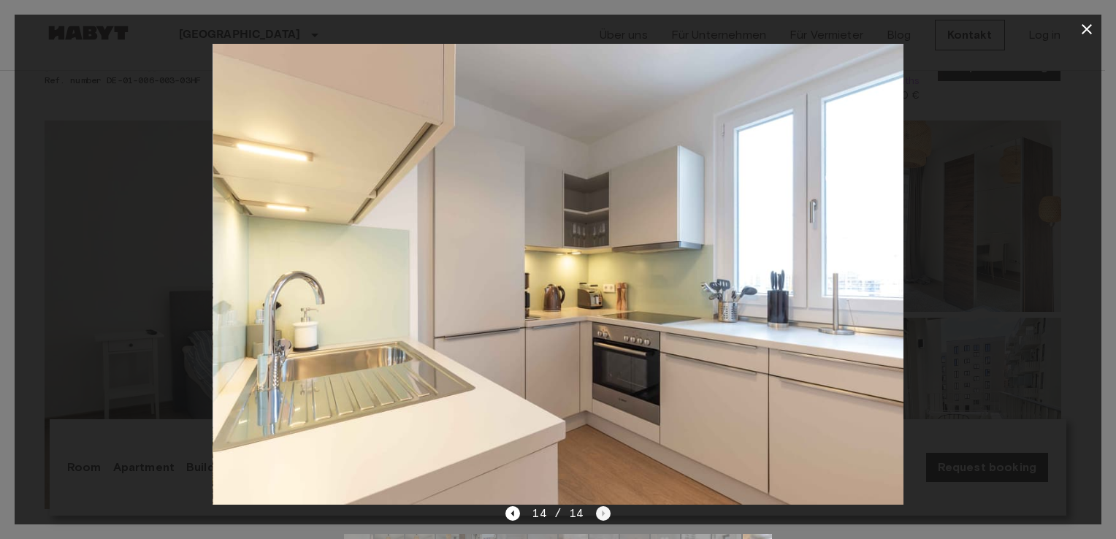
click at [595, 510] on div "14 / 14" at bounding box center [557, 514] width 104 height 18
click at [1088, 194] on div at bounding box center [558, 274] width 1087 height 461
click at [1084, 21] on icon "button" at bounding box center [1087, 29] width 18 height 18
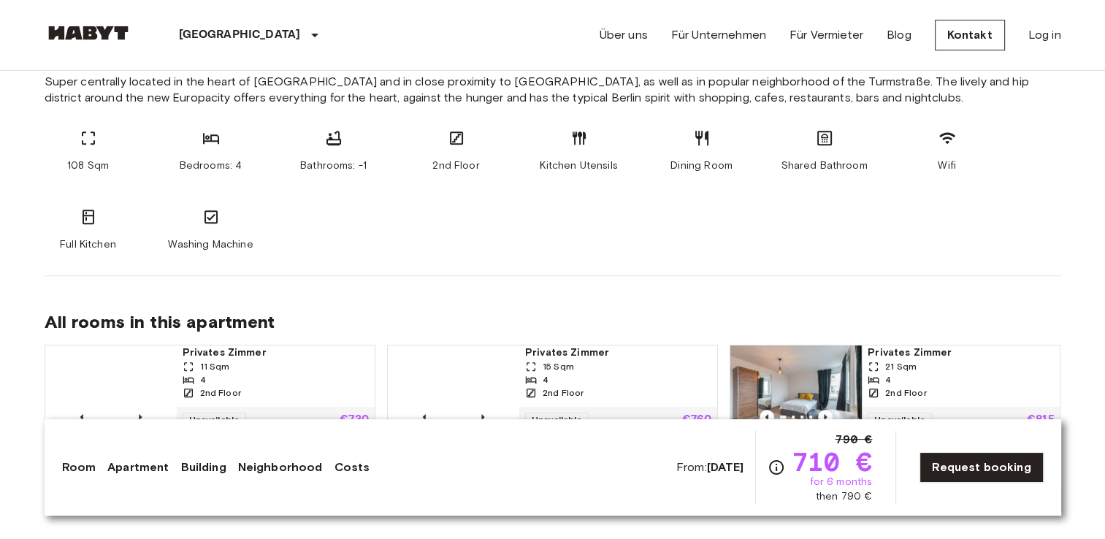
scroll to position [0, 0]
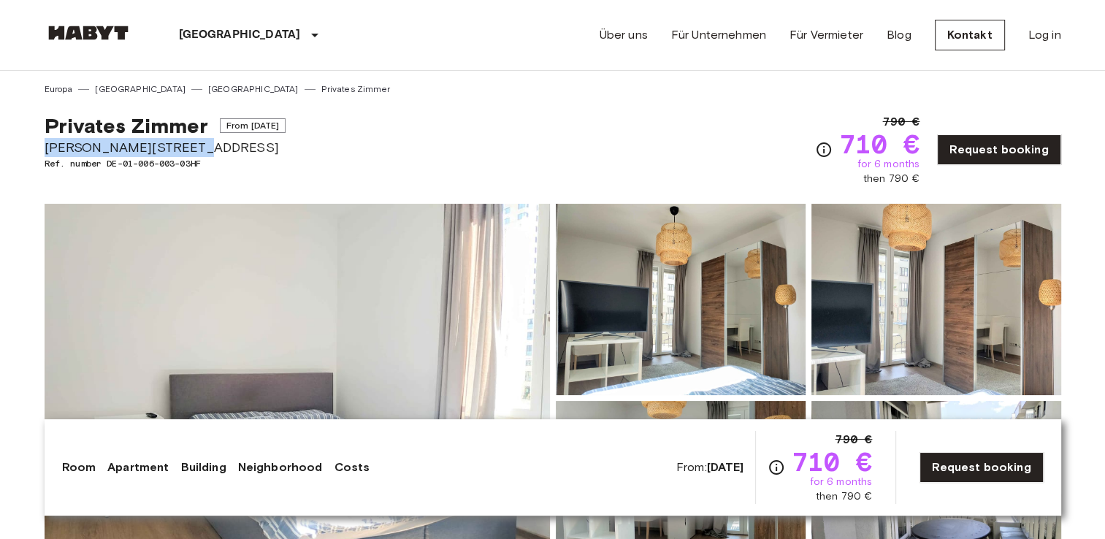
drag, startPoint x: 216, startPoint y: 142, endPoint x: 23, endPoint y: 141, distance: 193.6
copy span "Klara Franke Straße 8"
click at [649, 134] on div "Privates Zimmer From Nov 4 2025 Klara Franke Straße 8 Ref. number DE-01-006-003…" at bounding box center [553, 141] width 1017 height 91
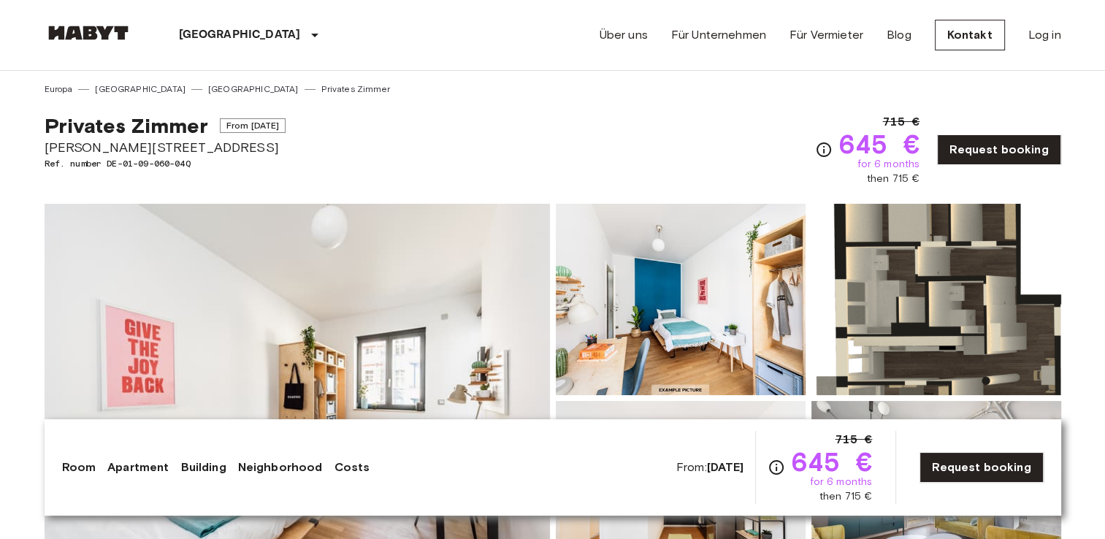
click at [397, 332] on img at bounding box center [297, 398] width 505 height 389
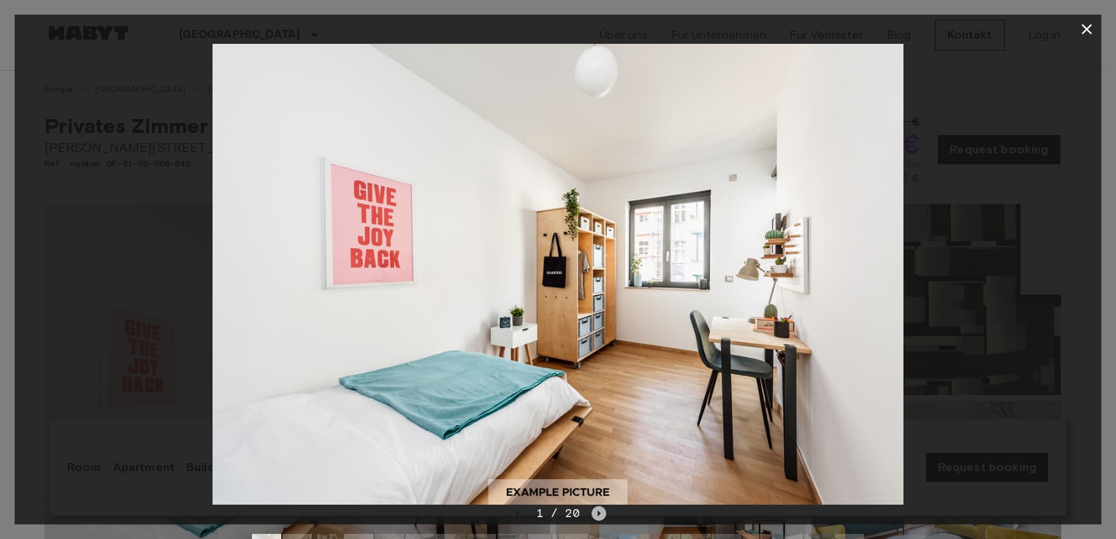
click at [593, 516] on icon "Next image" at bounding box center [599, 513] width 15 height 15
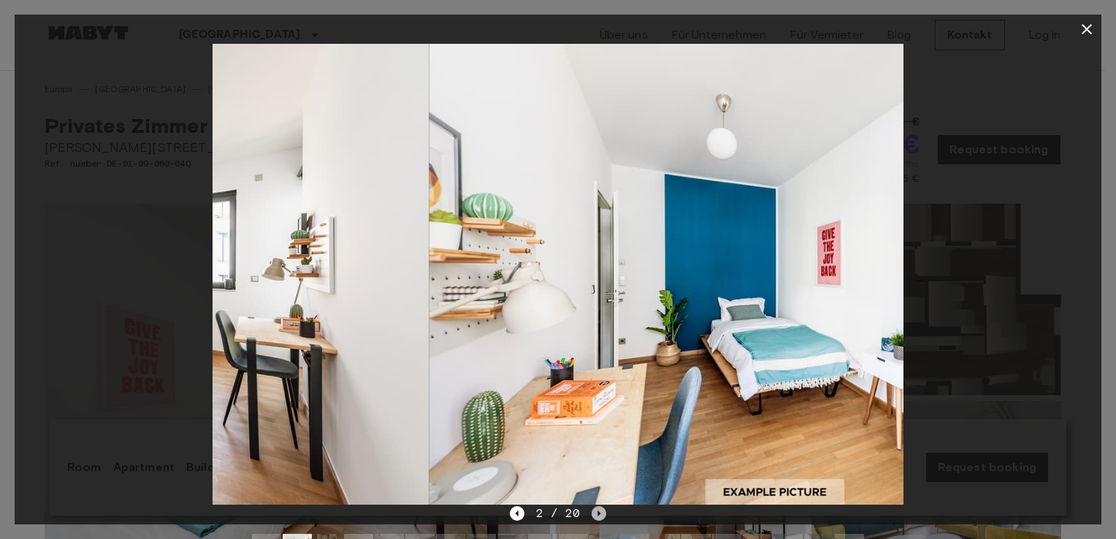
click at [593, 516] on icon "Next image" at bounding box center [599, 513] width 15 height 15
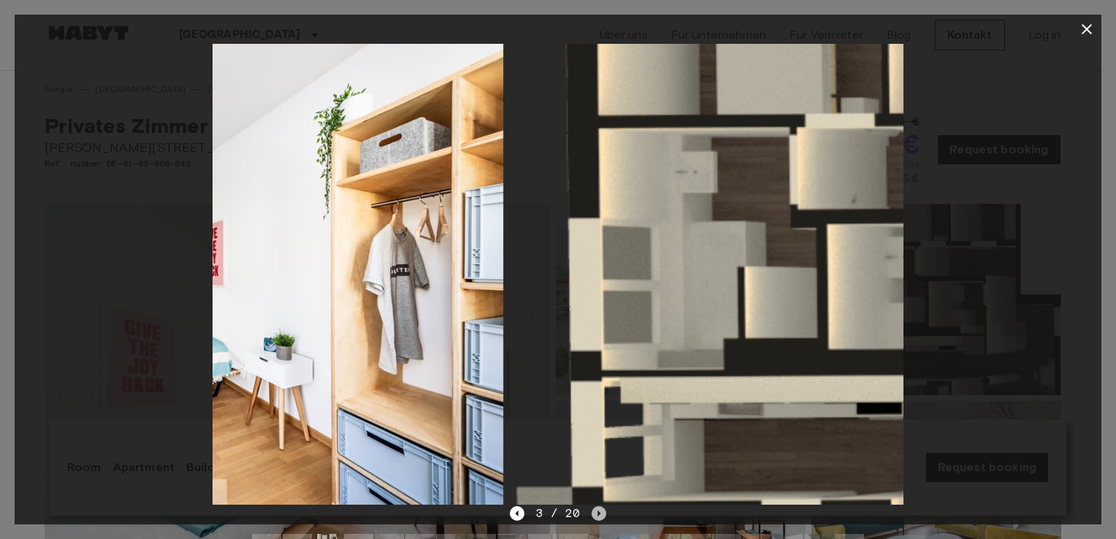
click at [593, 516] on icon "Next image" at bounding box center [599, 513] width 15 height 15
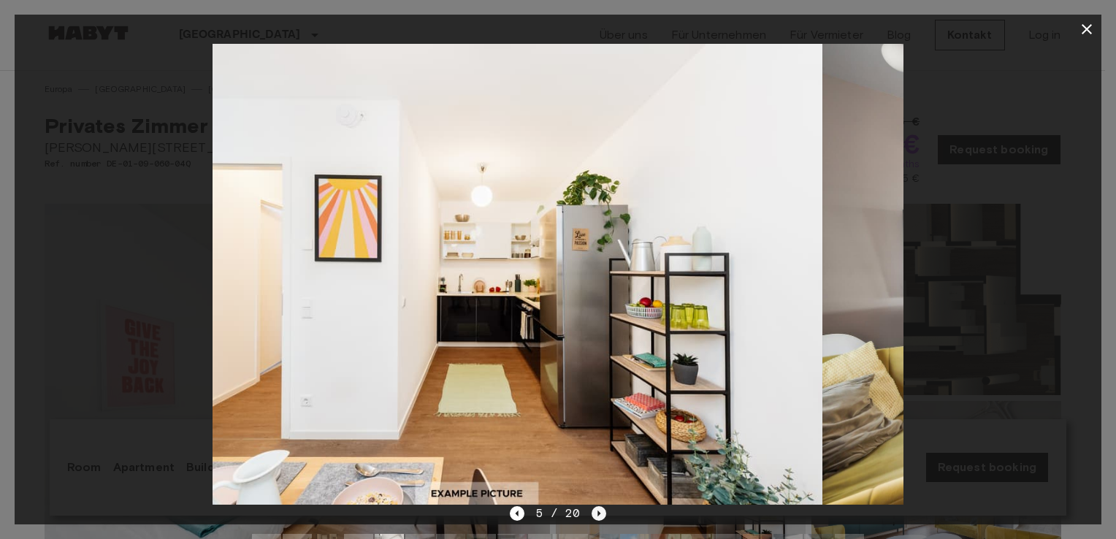
click at [593, 516] on icon "Next image" at bounding box center [599, 513] width 15 height 15
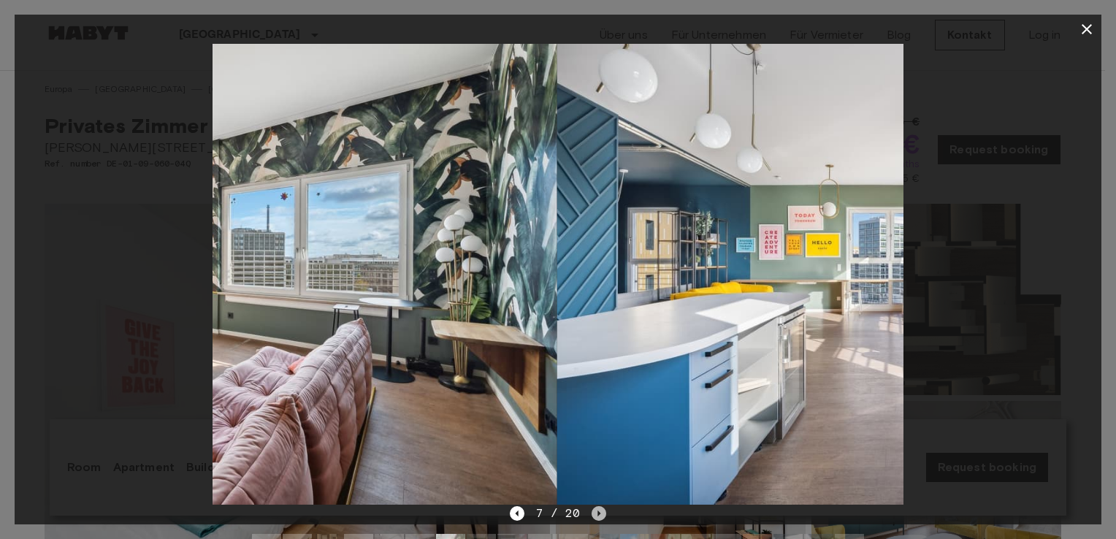
click at [593, 516] on icon "Next image" at bounding box center [599, 513] width 15 height 15
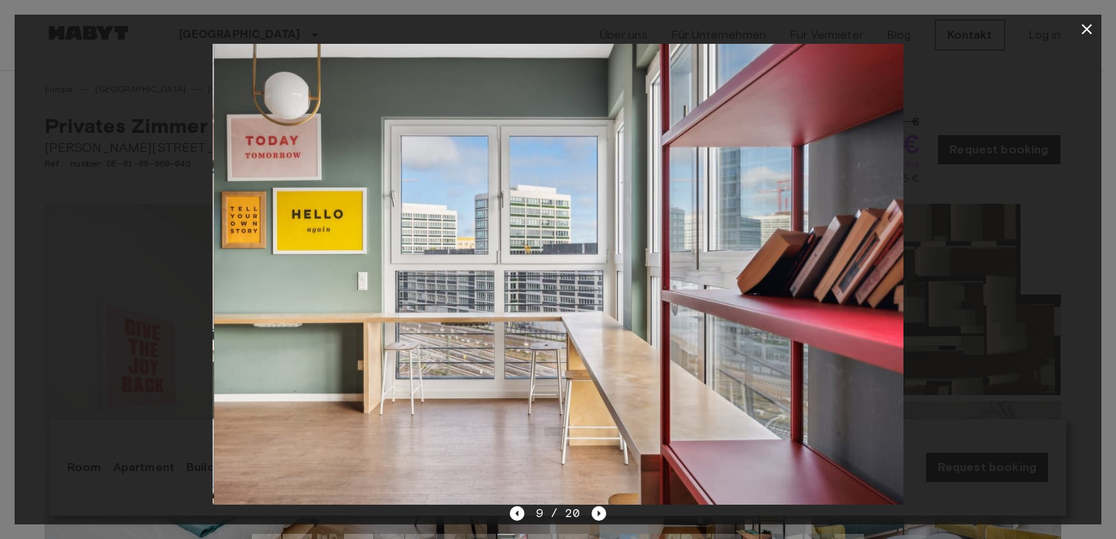
click at [1037, 324] on div at bounding box center [558, 274] width 1087 height 461
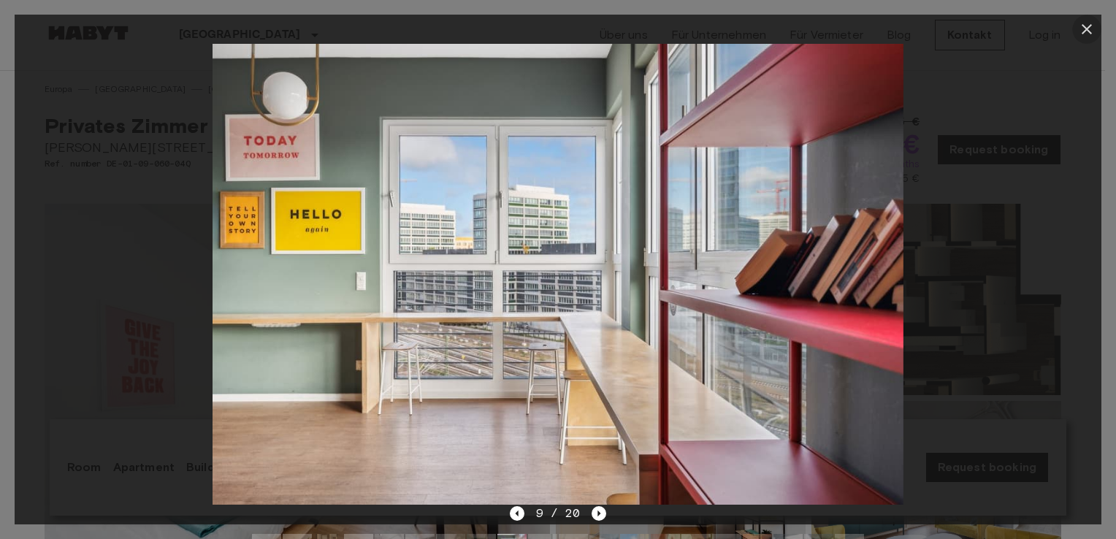
click at [1091, 30] on icon "button" at bounding box center [1087, 29] width 18 height 18
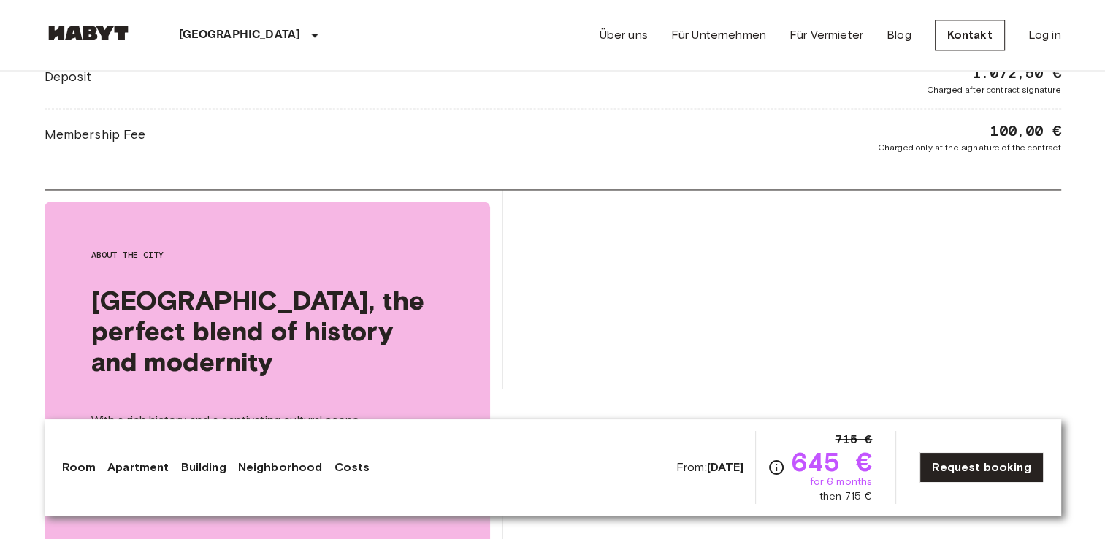
scroll to position [2042, 0]
